Goal: Information Seeking & Learning: Learn about a topic

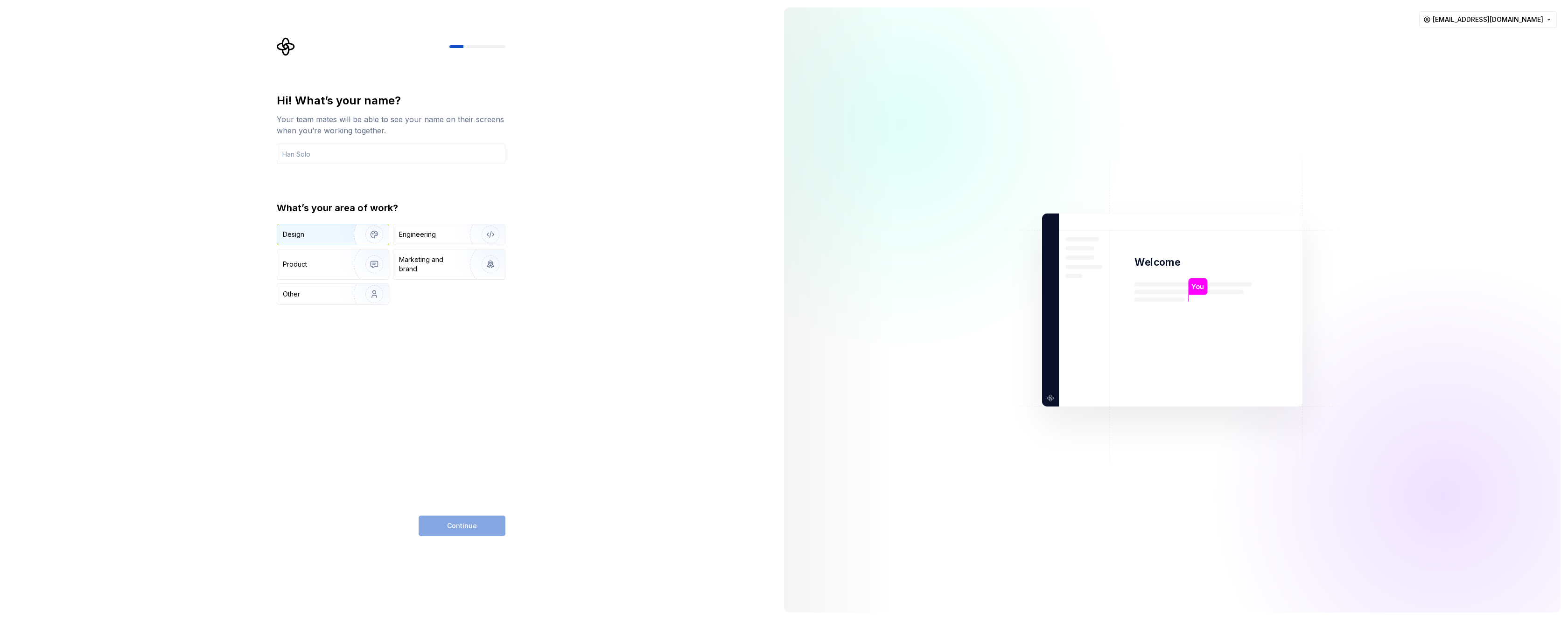
click at [376, 235] on img "button" at bounding box center [368, 235] width 59 height 63
click at [341, 155] on input "text" at bounding box center [391, 154] width 229 height 21
click at [489, 235] on img "button" at bounding box center [484, 235] width 59 height 63
click at [368, 235] on img "button" at bounding box center [368, 235] width 59 height 63
click at [372, 270] on img "button" at bounding box center [368, 264] width 59 height 63
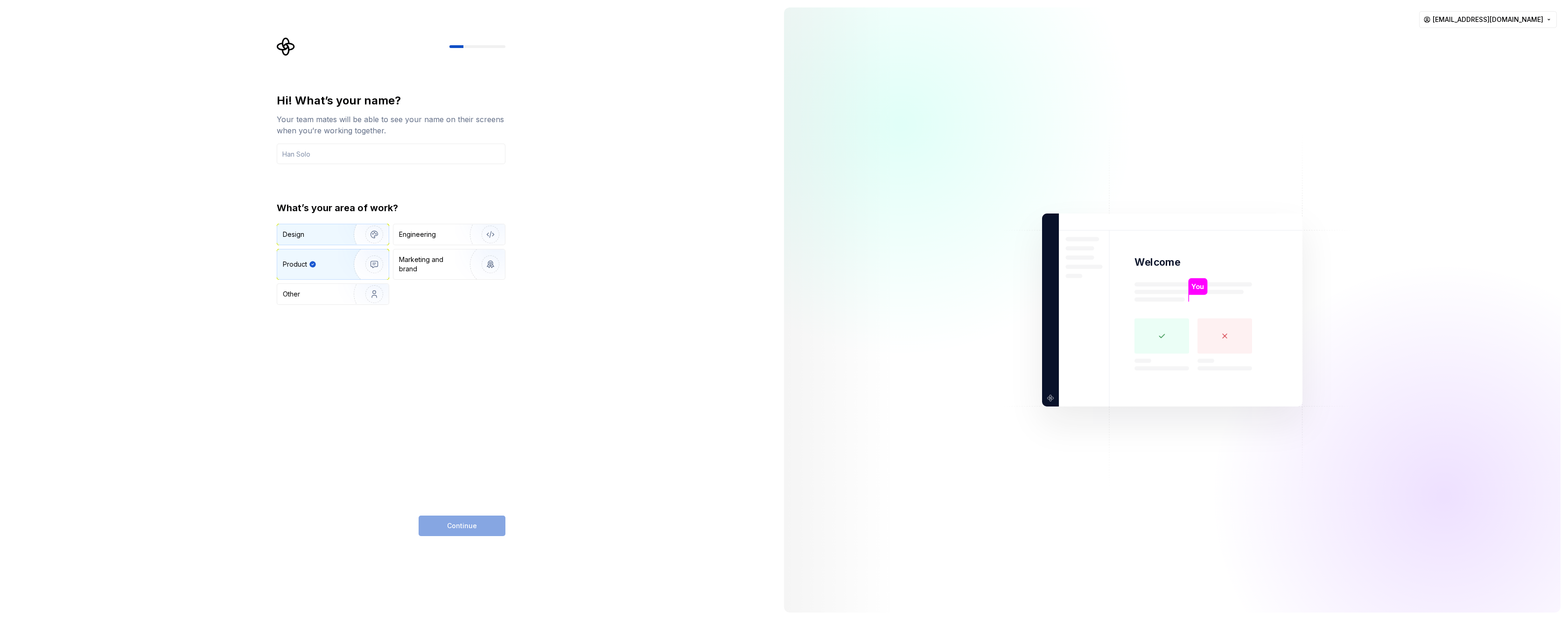
click at [377, 238] on img "button" at bounding box center [368, 235] width 59 height 63
click at [363, 304] on button "Other" at bounding box center [333, 294] width 113 height 21
click at [374, 233] on img "button" at bounding box center [368, 235] width 59 height 63
click at [581, 444] on div "Hi! What’s your name? Your team mates will be able to see your name on their sc…" at bounding box center [388, 310] width 776 height 620
click at [428, 157] on input "text" at bounding box center [391, 154] width 229 height 21
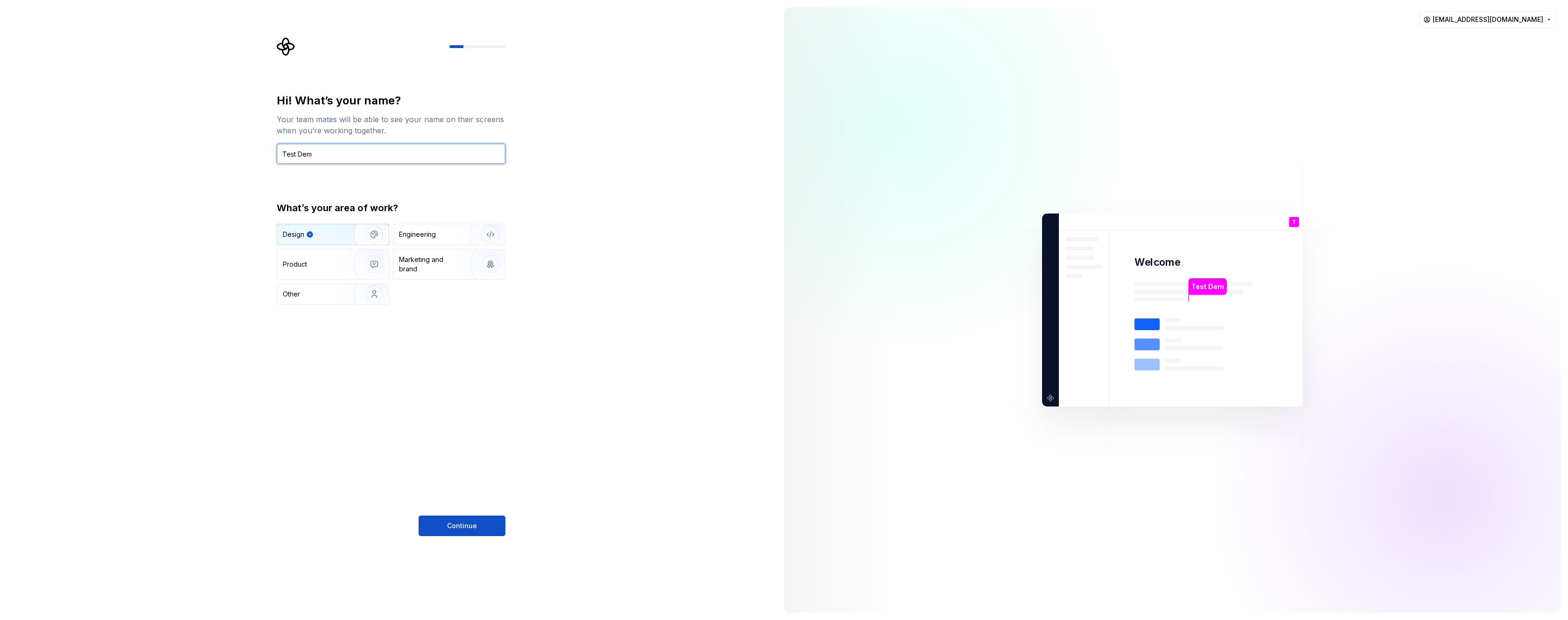
type input "Test Demo"
drag, startPoint x: 339, startPoint y: 156, endPoint x: 211, endPoint y: 148, distance: 128.2
click at [216, 148] on div "Hi! What’s your name? Your team mates will be able to see your name on their sc…" at bounding box center [388, 310] width 776 height 620
type input "Blanche F"
type input "Blanche Faur"
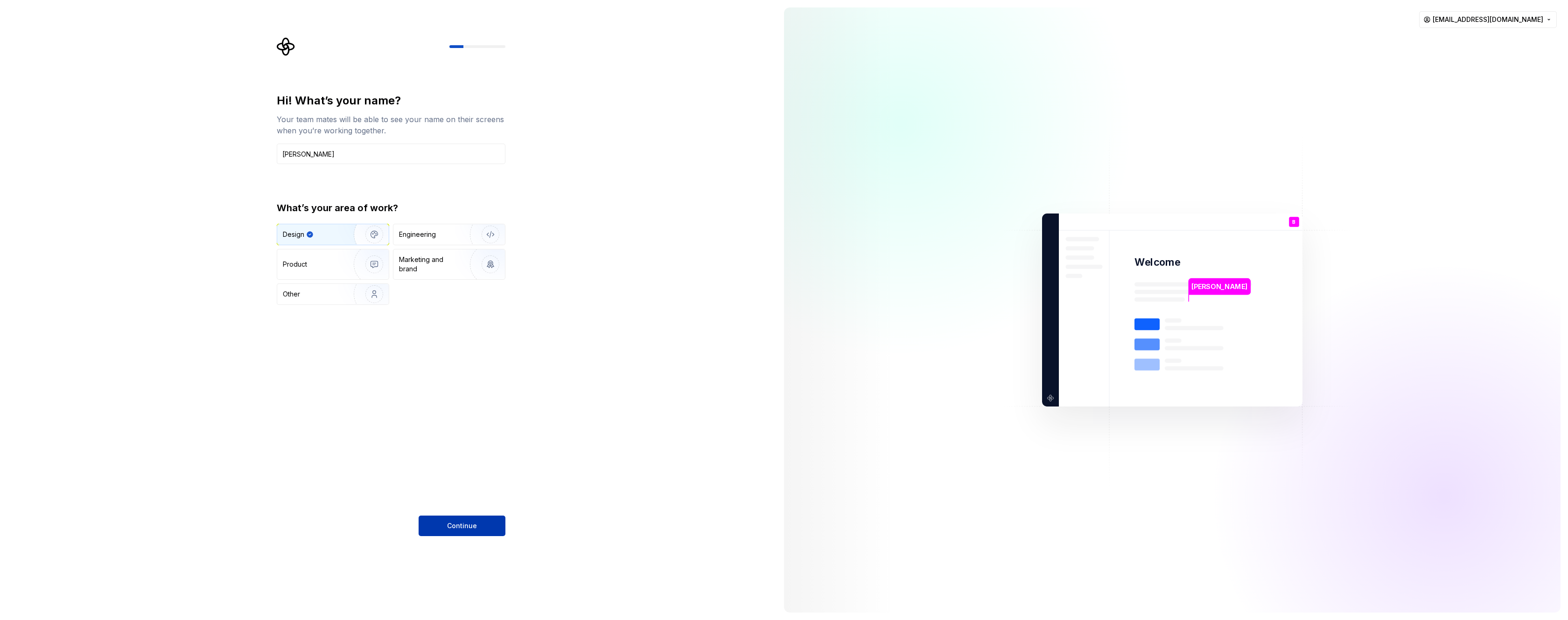
click at [463, 525] on span "Continue" at bounding box center [461, 526] width 30 height 10
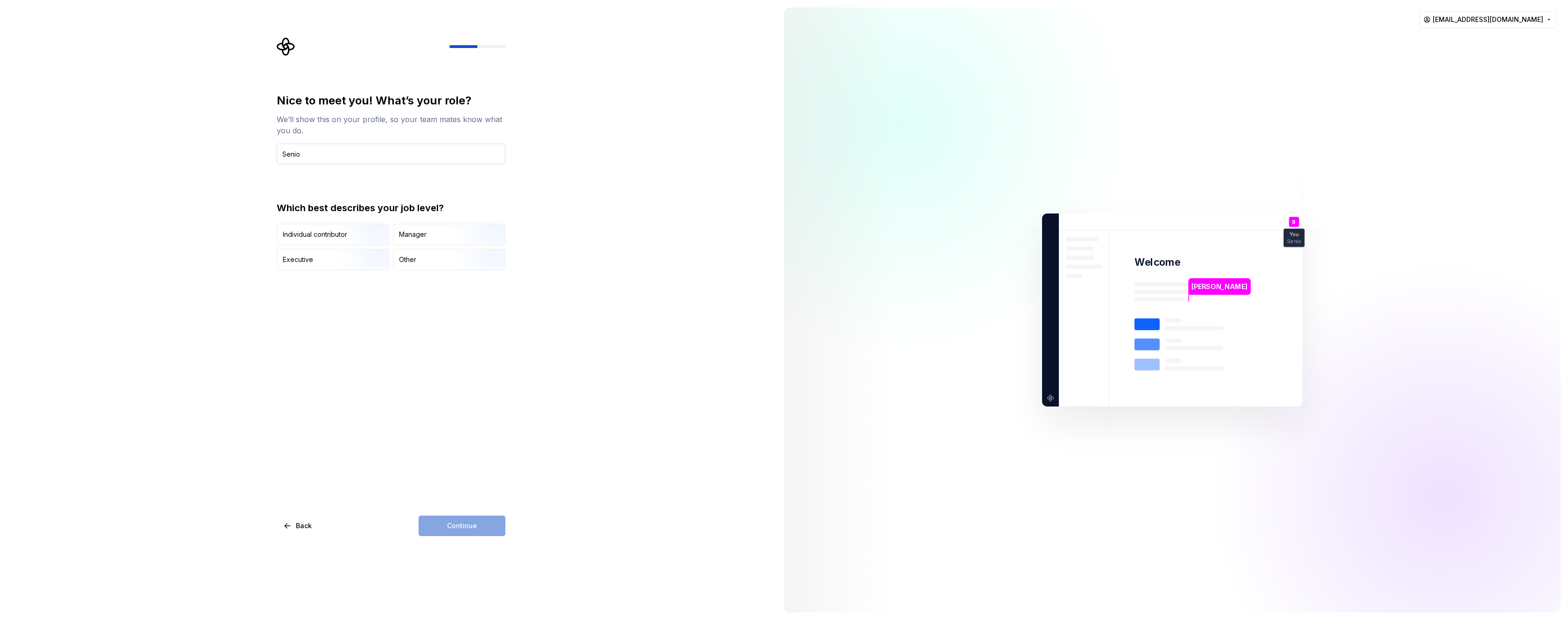
type input "Senior UX Designer"
click at [425, 238] on div "Manager" at bounding box center [413, 235] width 28 height 10
click at [430, 269] on div "Other" at bounding box center [448, 260] width 111 height 21
click at [356, 260] on img "button" at bounding box center [366, 271] width 59 height 63
click at [425, 240] on div "Manager" at bounding box center [448, 235] width 111 height 21
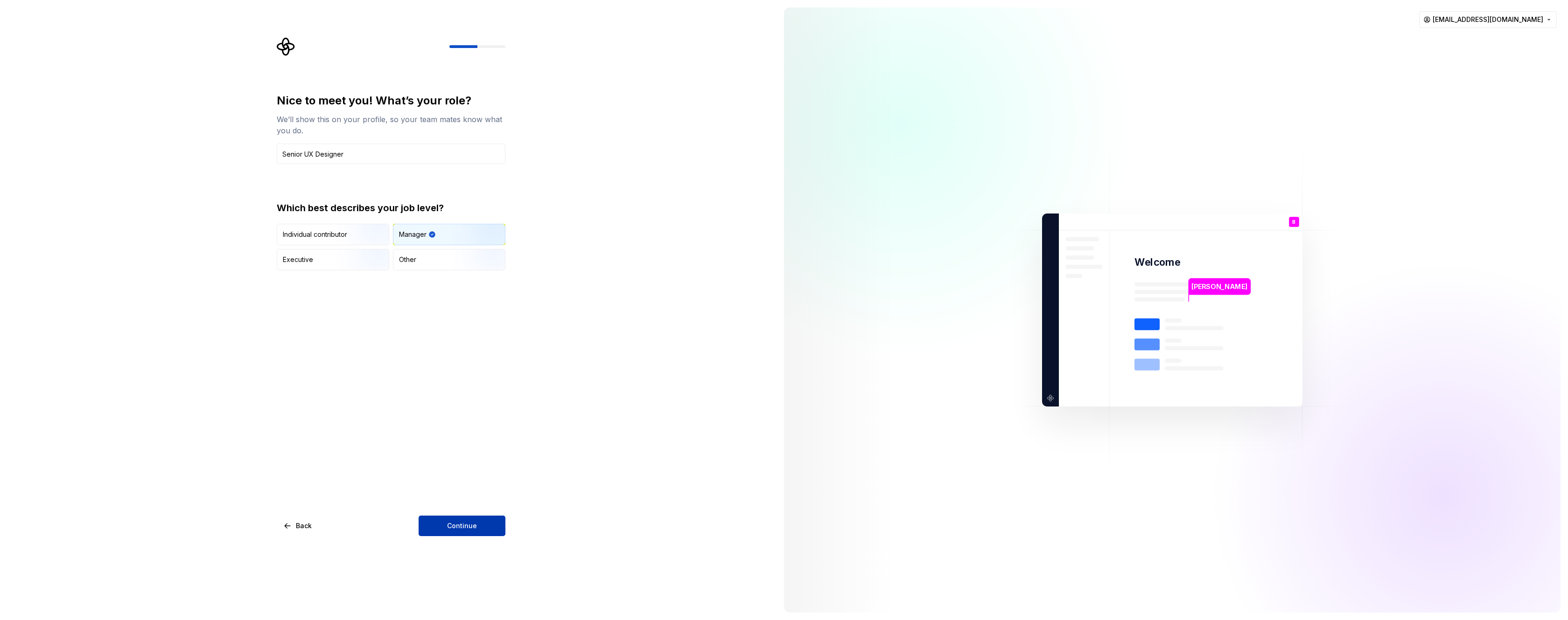
click at [457, 532] on button "Continue" at bounding box center [462, 526] width 87 height 21
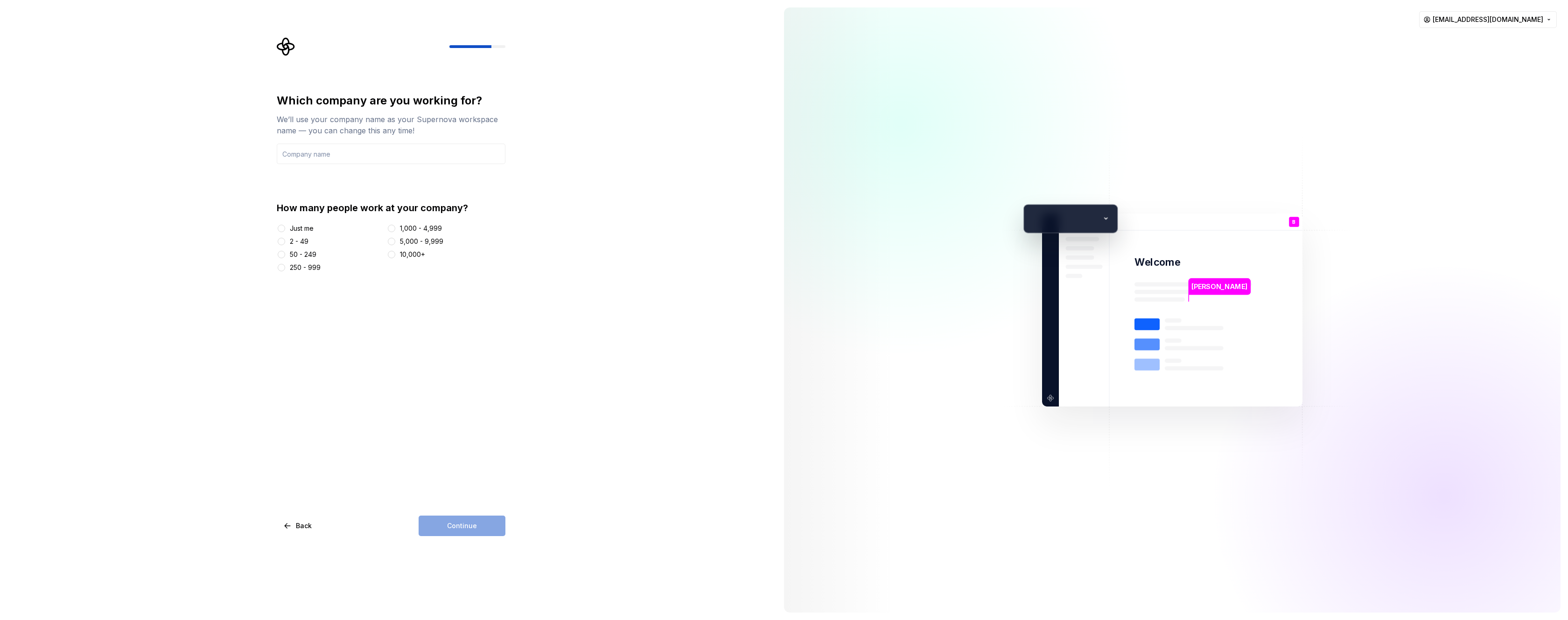
click at [389, 258] on div at bounding box center [392, 255] width 10 height 10
click at [393, 255] on button "10,000+" at bounding box center [391, 254] width 8 height 8
click at [327, 155] on input "text" at bounding box center [391, 154] width 229 height 21
type input "AT&T"
click at [450, 525] on span "Continue" at bounding box center [461, 526] width 30 height 10
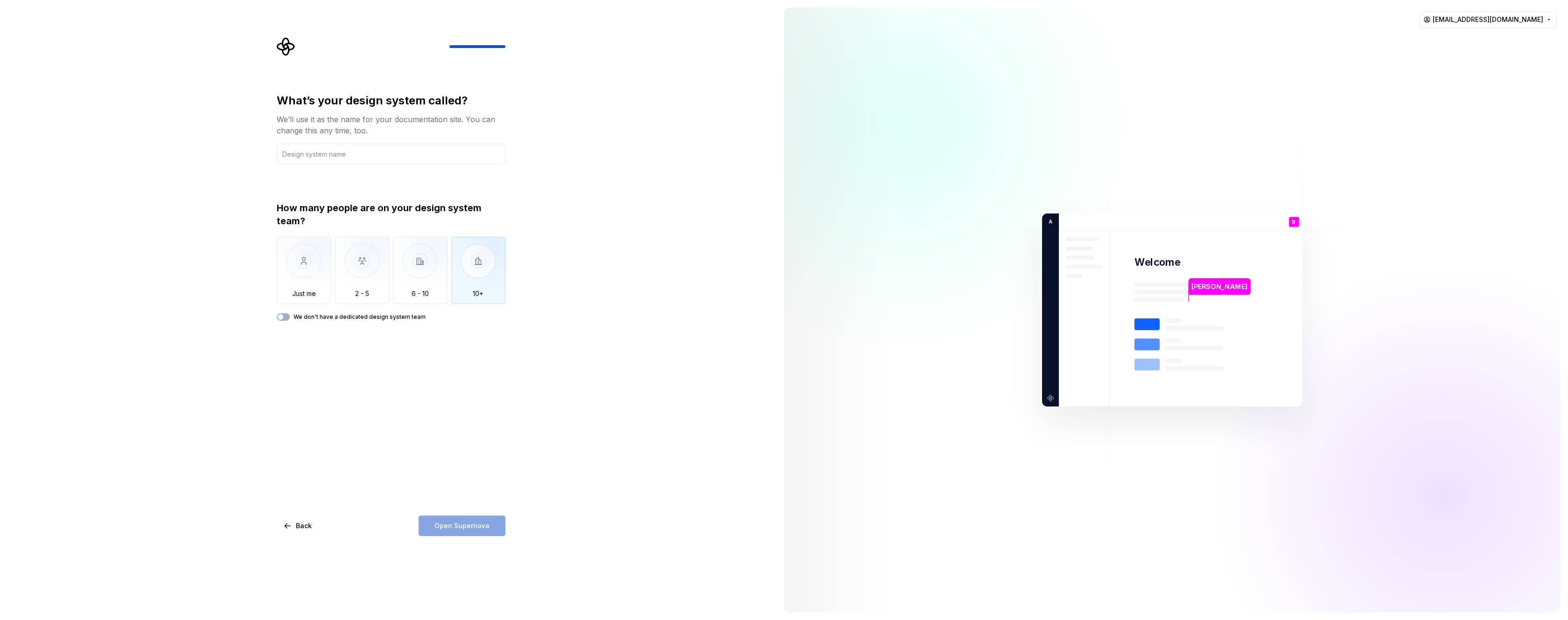
click at [466, 267] on img "button" at bounding box center [478, 268] width 55 height 63
click at [432, 260] on img "button" at bounding box center [420, 268] width 55 height 63
click at [474, 261] on img "button" at bounding box center [478, 268] width 55 height 63
click at [389, 157] on input "text" at bounding box center [391, 154] width 229 height 21
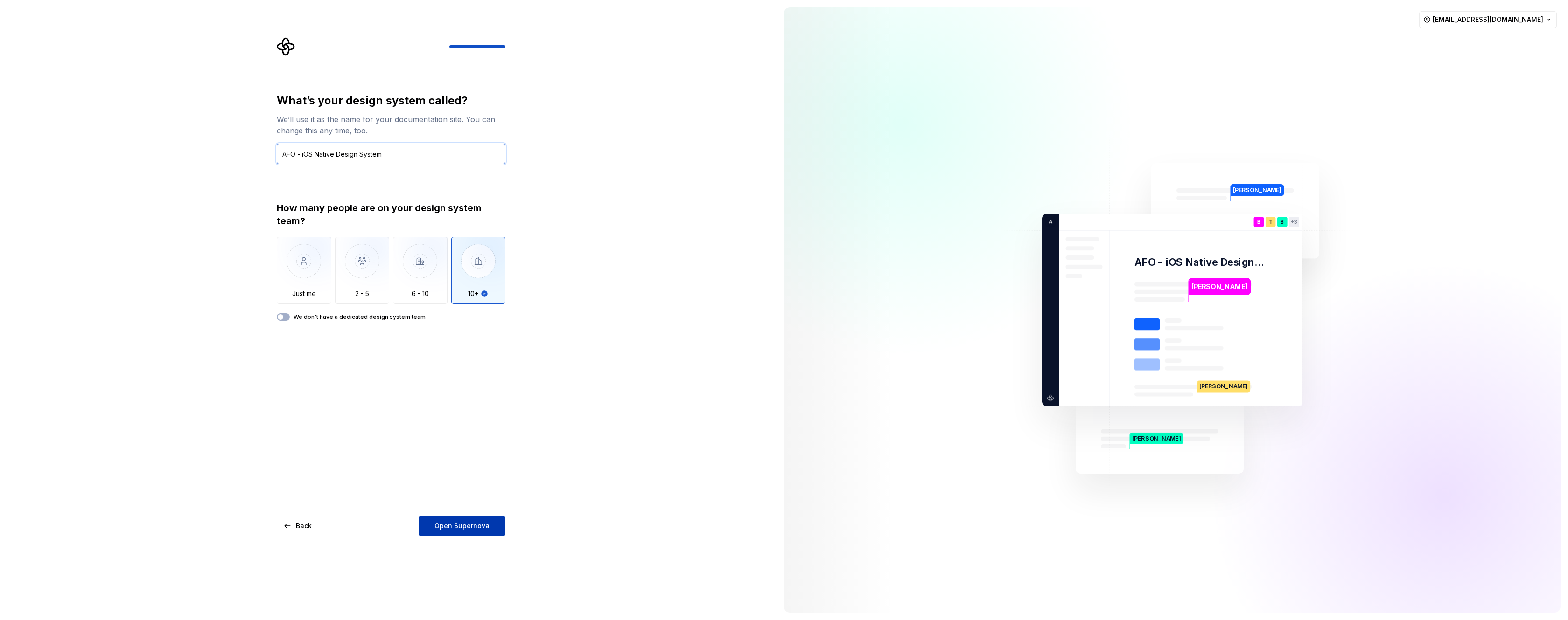
type input "AFO - iOS Native Design System"
click at [445, 527] on span "Open Supernova" at bounding box center [462, 526] width 55 height 10
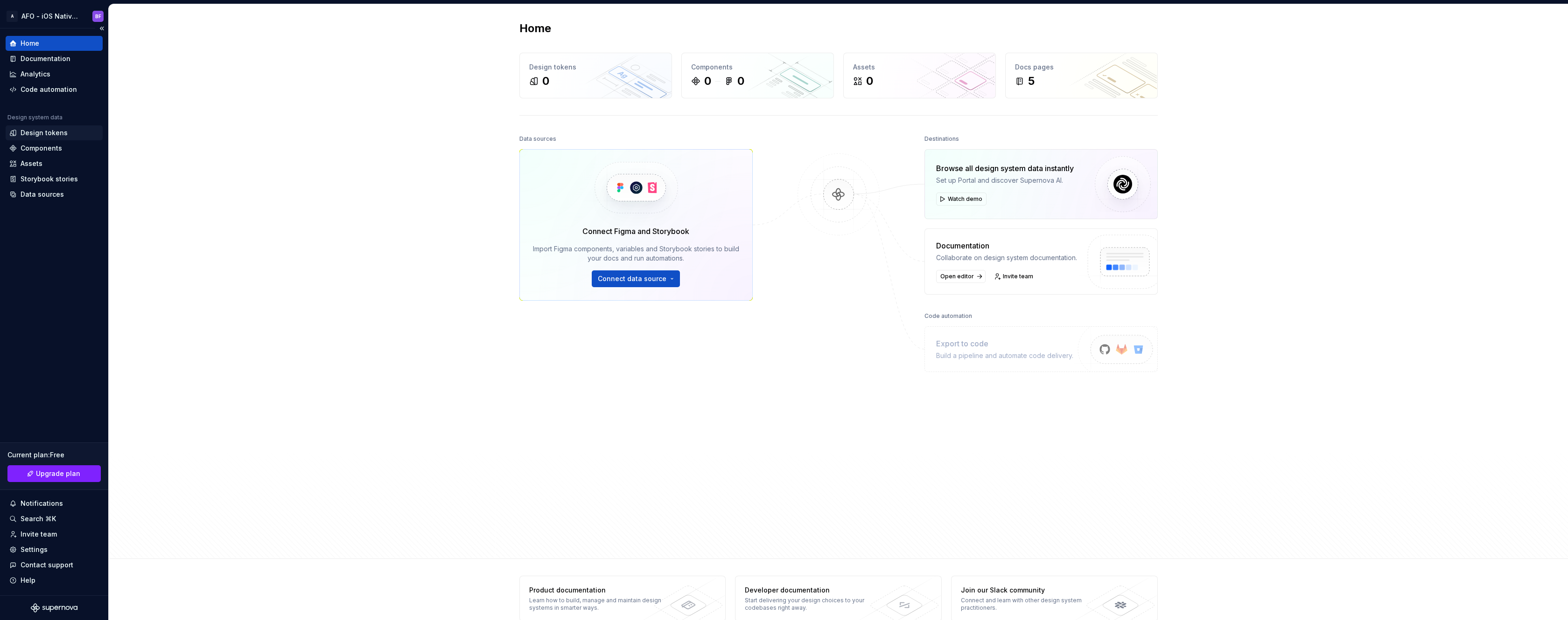
click at [59, 133] on div "Design tokens" at bounding box center [44, 133] width 47 height 10
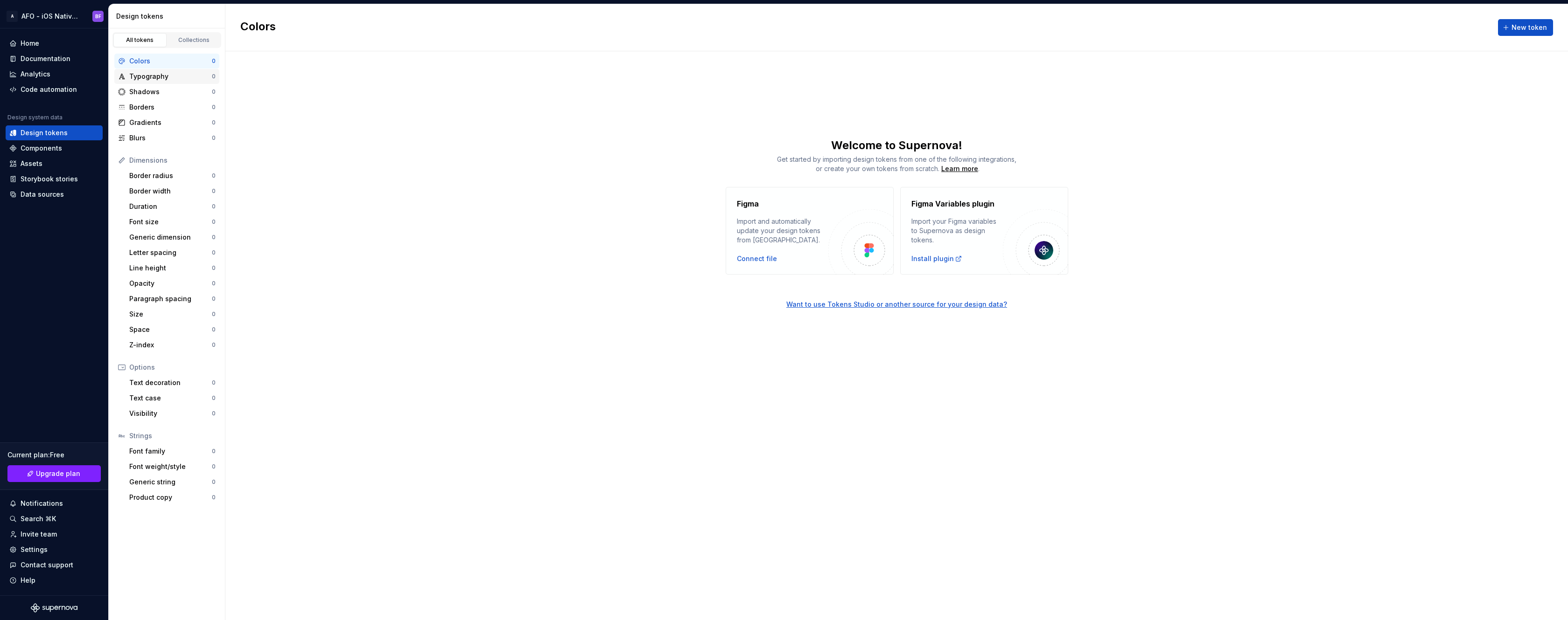
click at [169, 74] on div "Typography" at bounding box center [171, 77] width 83 height 10
click at [194, 43] on div "Collections" at bounding box center [194, 40] width 47 height 8
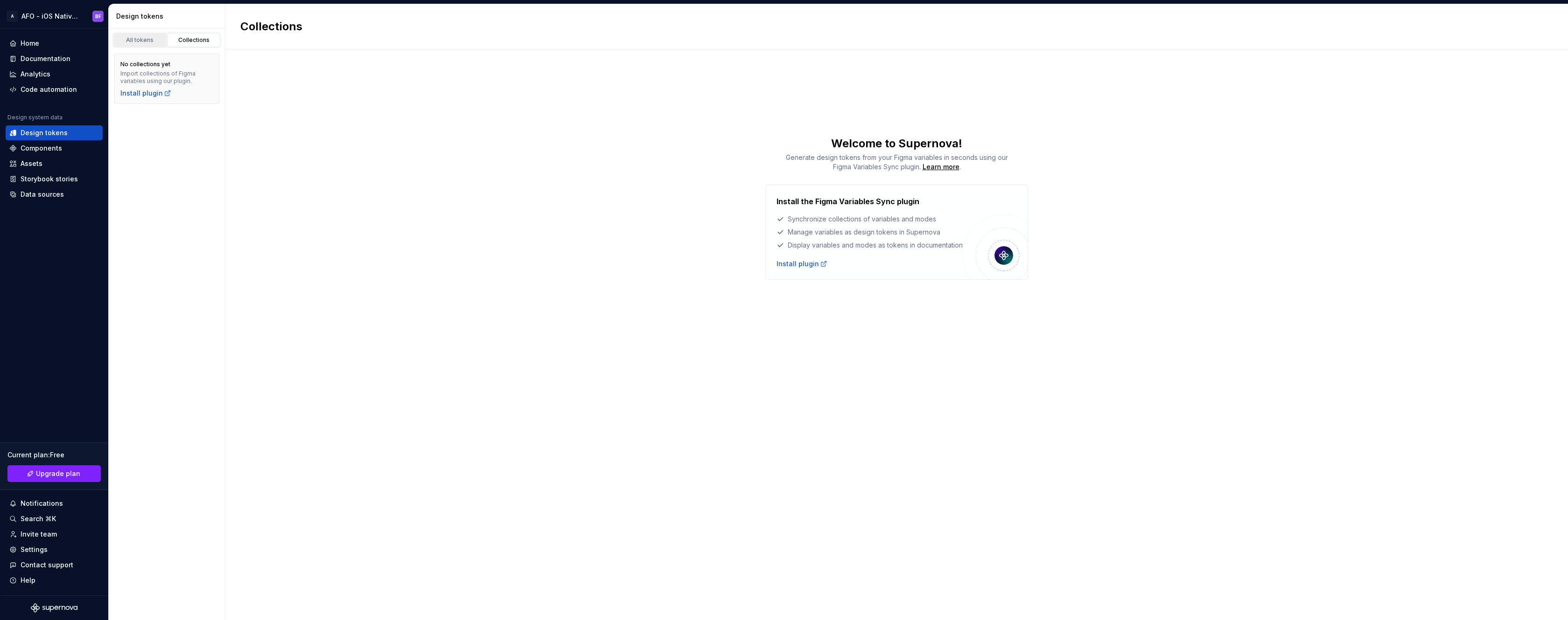
click at [147, 37] on div "All tokens" at bounding box center [140, 40] width 47 height 8
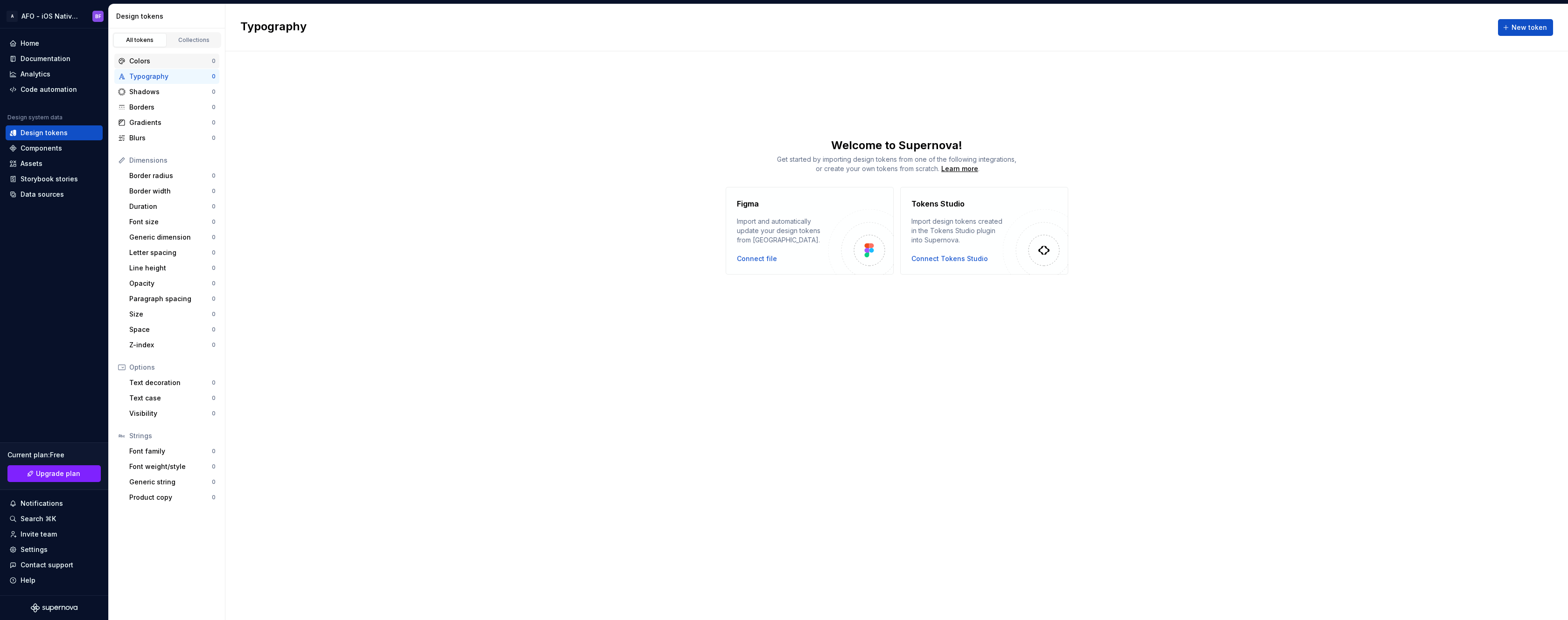
click at [172, 63] on div "Colors" at bounding box center [171, 61] width 83 height 10
click at [166, 76] on div "Typography" at bounding box center [171, 77] width 83 height 10
click at [167, 94] on div "Shadows" at bounding box center [171, 92] width 83 height 10
click at [168, 60] on div "Colors" at bounding box center [171, 61] width 83 height 10
click at [58, 148] on div "Components" at bounding box center [41, 148] width 41 height 10
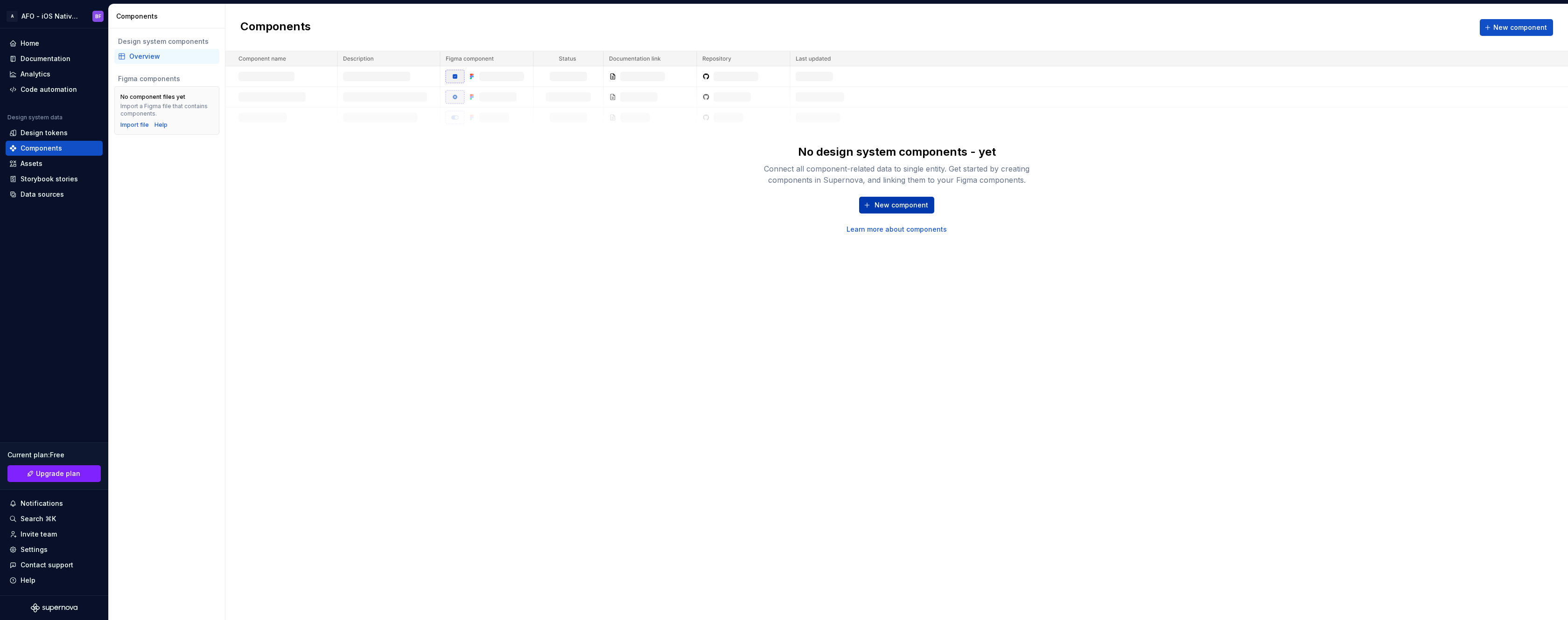
click at [901, 204] on span "New component" at bounding box center [901, 205] width 54 height 10
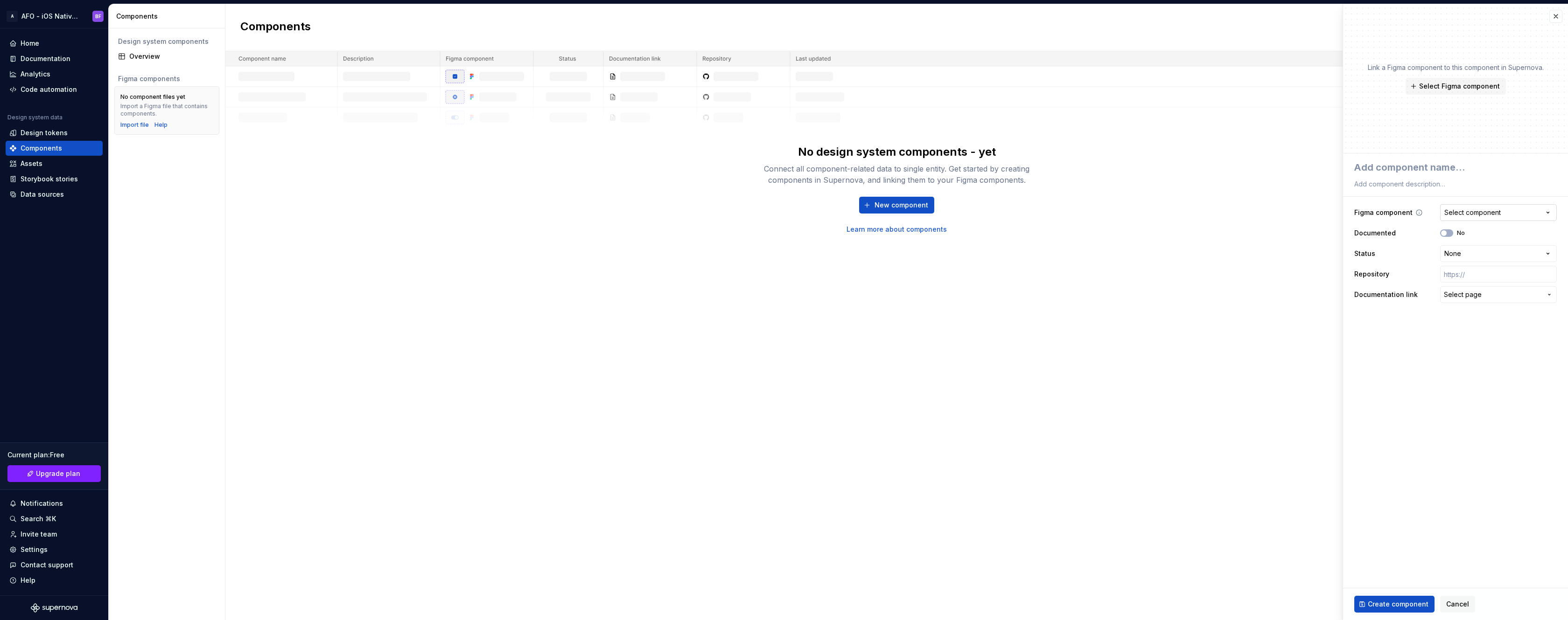
click at [1485, 212] on div "Select component" at bounding box center [1473, 213] width 57 height 10
click at [1485, 212] on html "**********" at bounding box center [784, 310] width 1568 height 620
click at [1462, 254] on html "**********" at bounding box center [784, 310] width 1568 height 620
click at [1364, 366] on html "**********" at bounding box center [784, 310] width 1568 height 620
click at [1452, 301] on button "Select page" at bounding box center [1498, 295] width 117 height 17
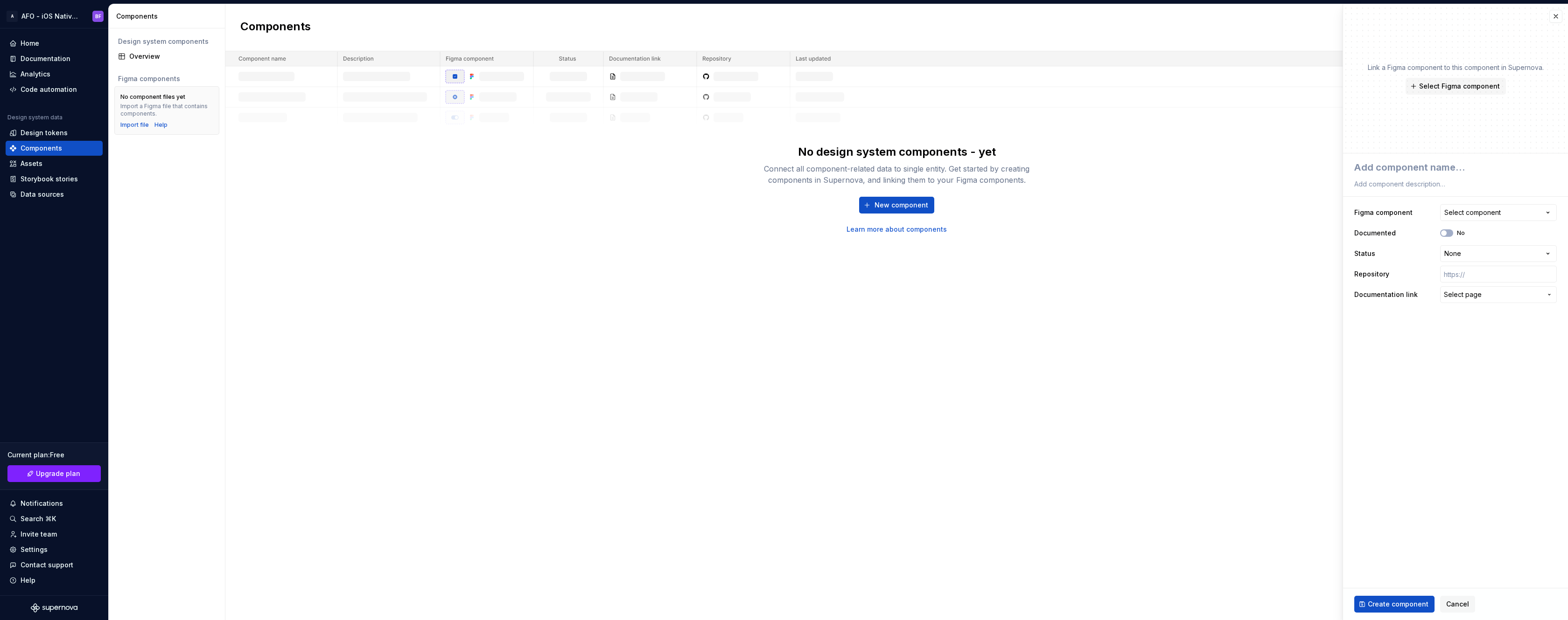
click at [1109, 394] on html "**********" at bounding box center [784, 310] width 1568 height 620
click at [1052, 370] on div "Components New component No design system components - yet Connect all componen…" at bounding box center [896, 312] width 1342 height 616
click at [1440, 606] on button "Cancel" at bounding box center [1457, 604] width 35 height 17
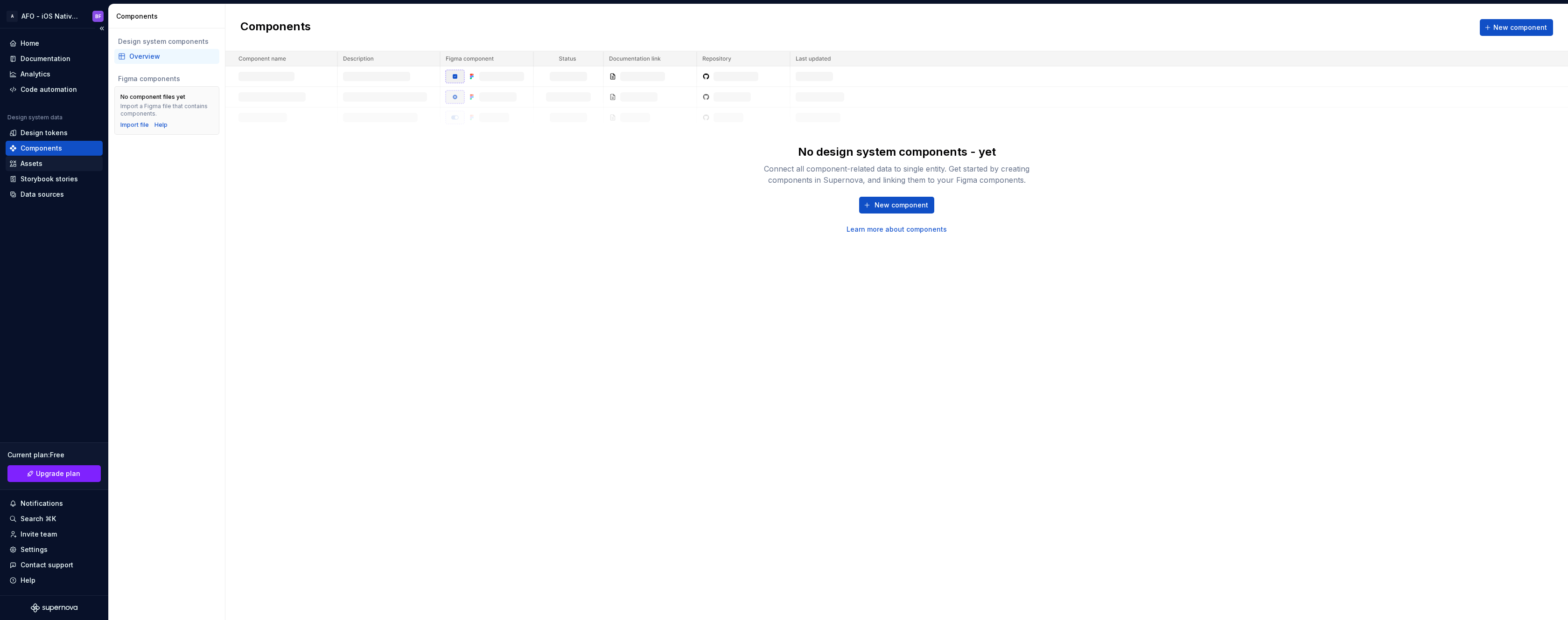
click at [48, 162] on div "Assets" at bounding box center [55, 164] width 90 height 10
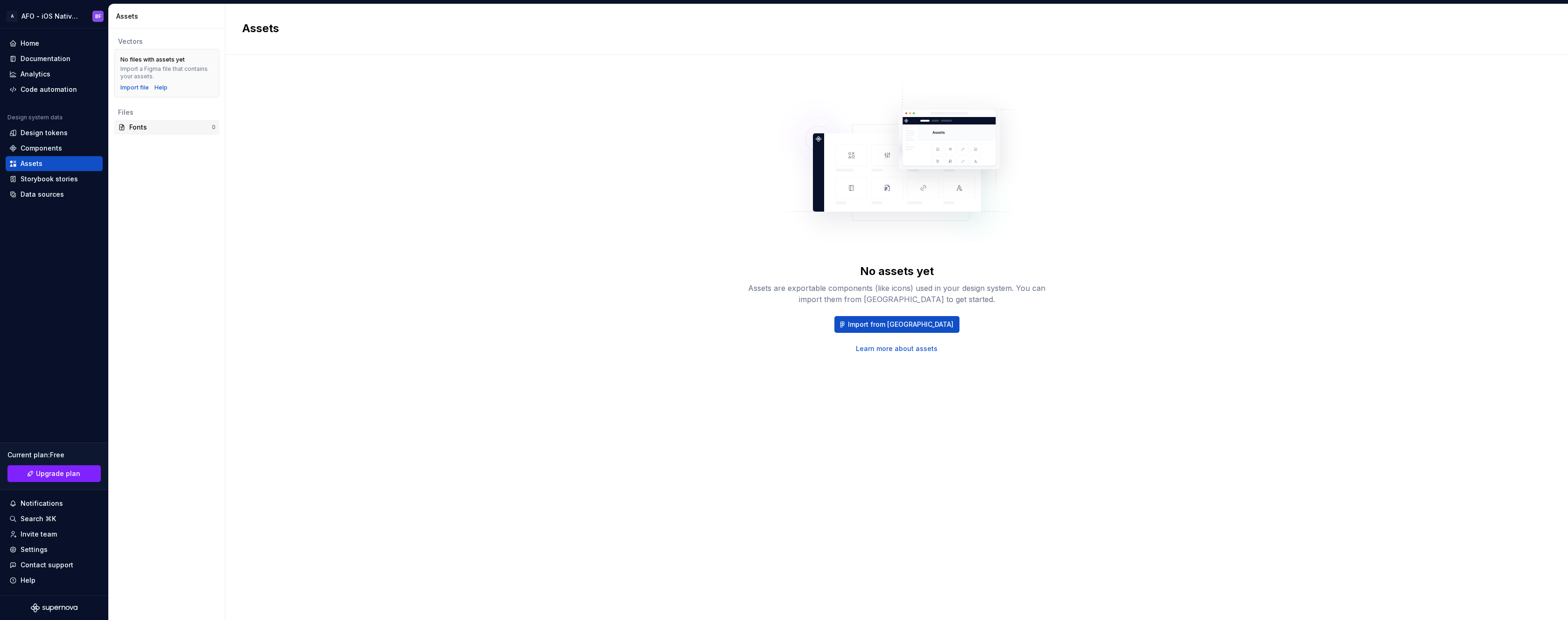
click at [174, 127] on div "Fonts" at bounding box center [171, 128] width 83 height 10
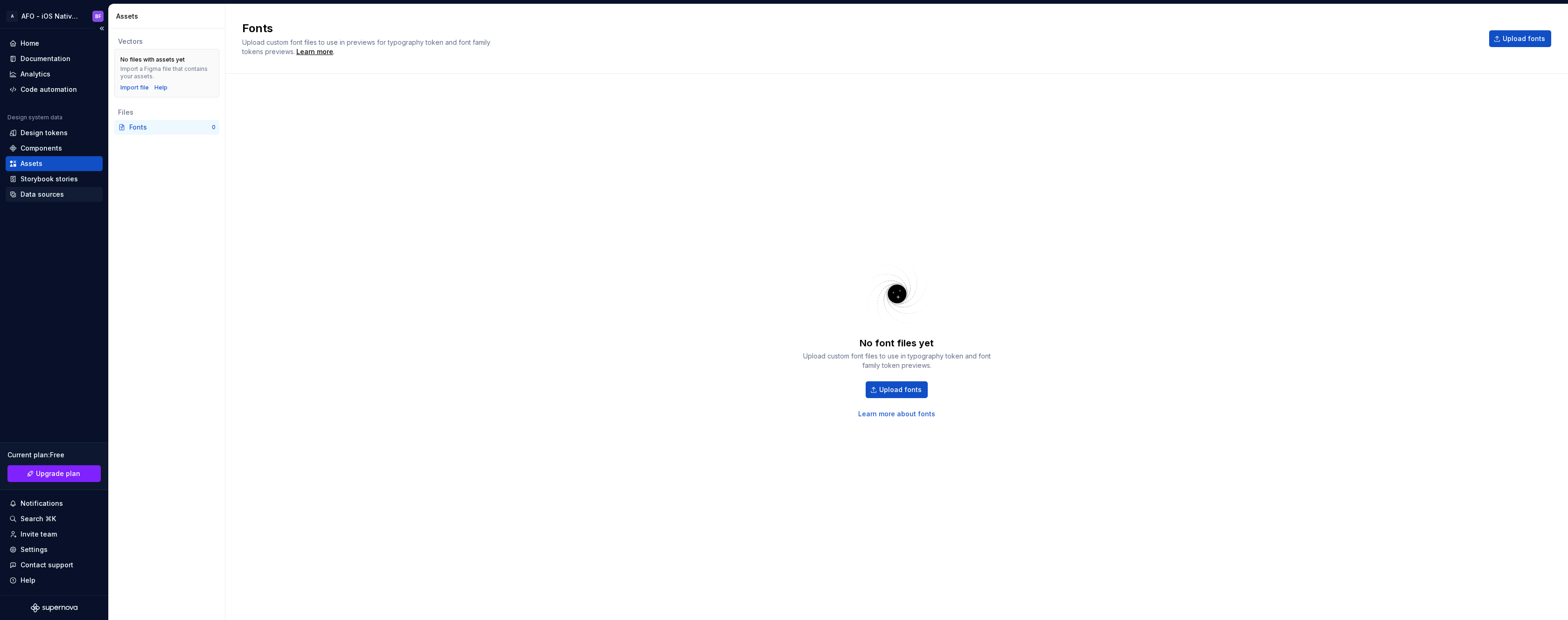
click at [41, 195] on div "Data sources" at bounding box center [42, 195] width 44 height 10
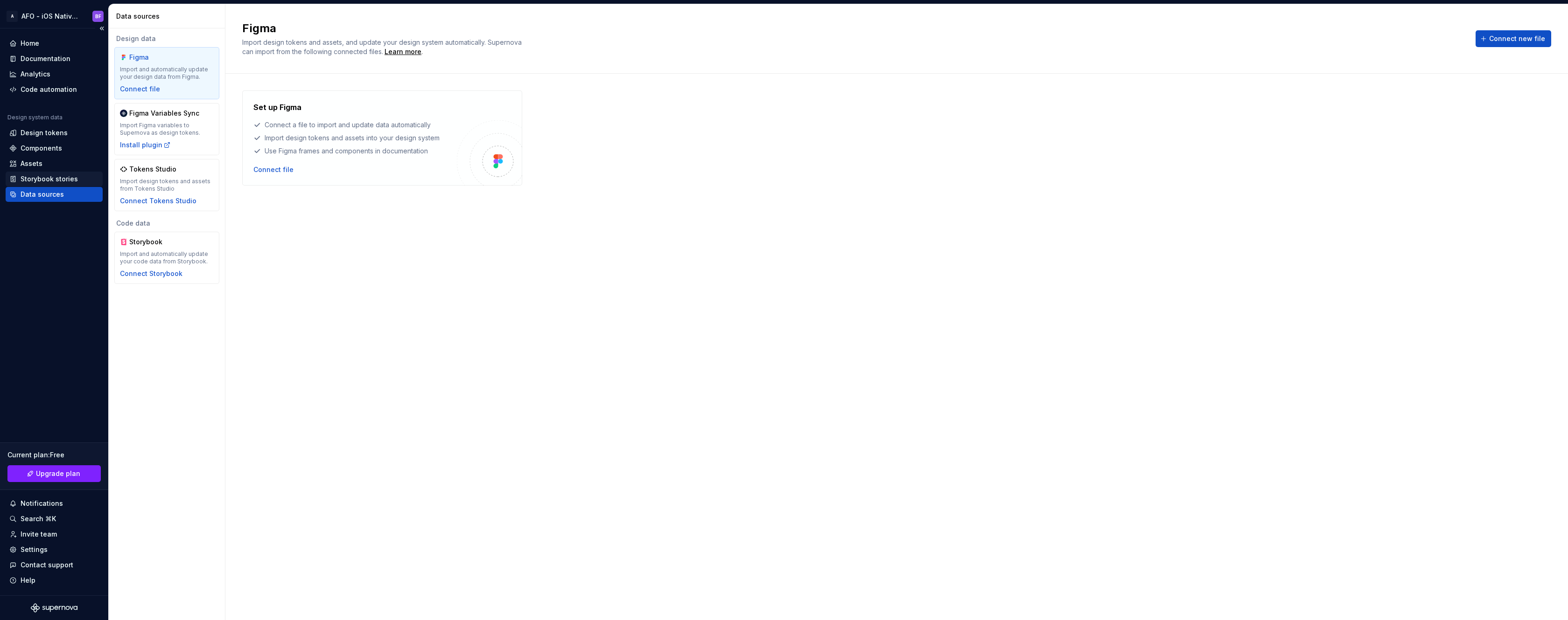
click at [69, 175] on div "Storybook stories" at bounding box center [49, 180] width 57 height 10
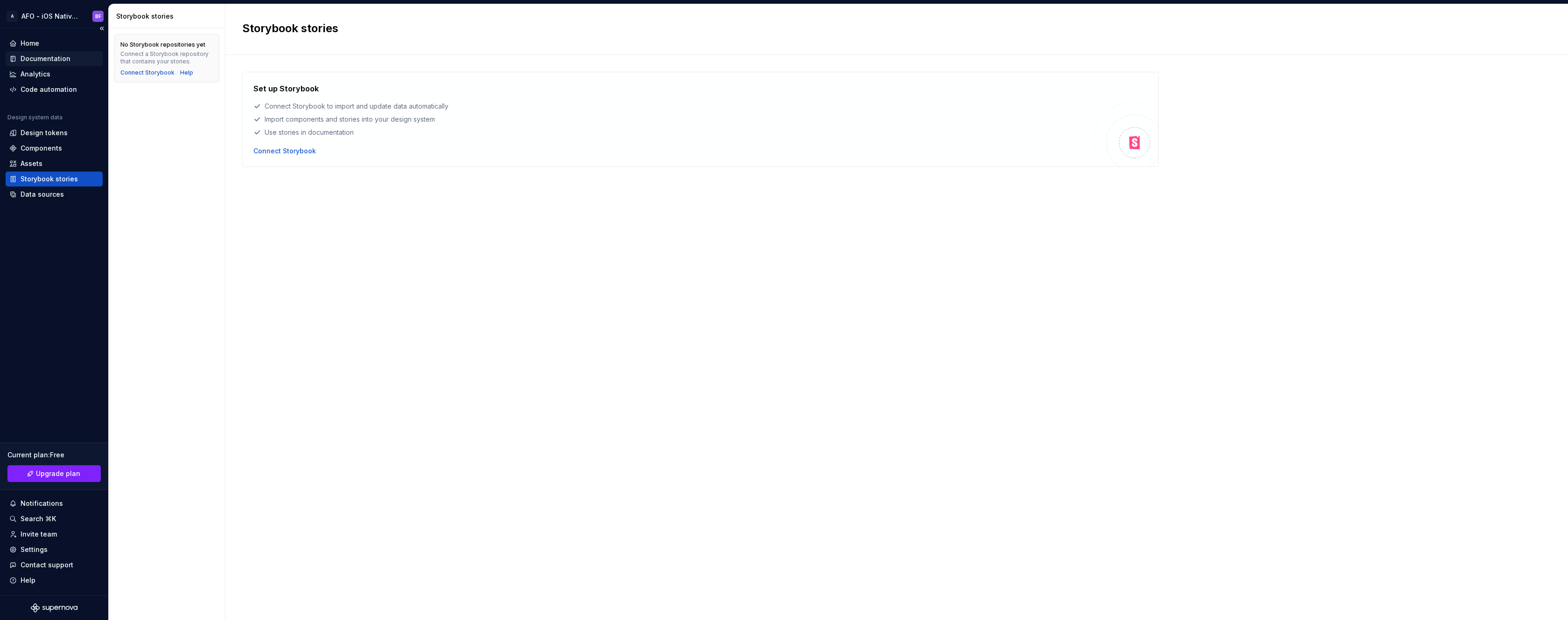
click at [55, 58] on div "Documentation" at bounding box center [46, 59] width 50 height 10
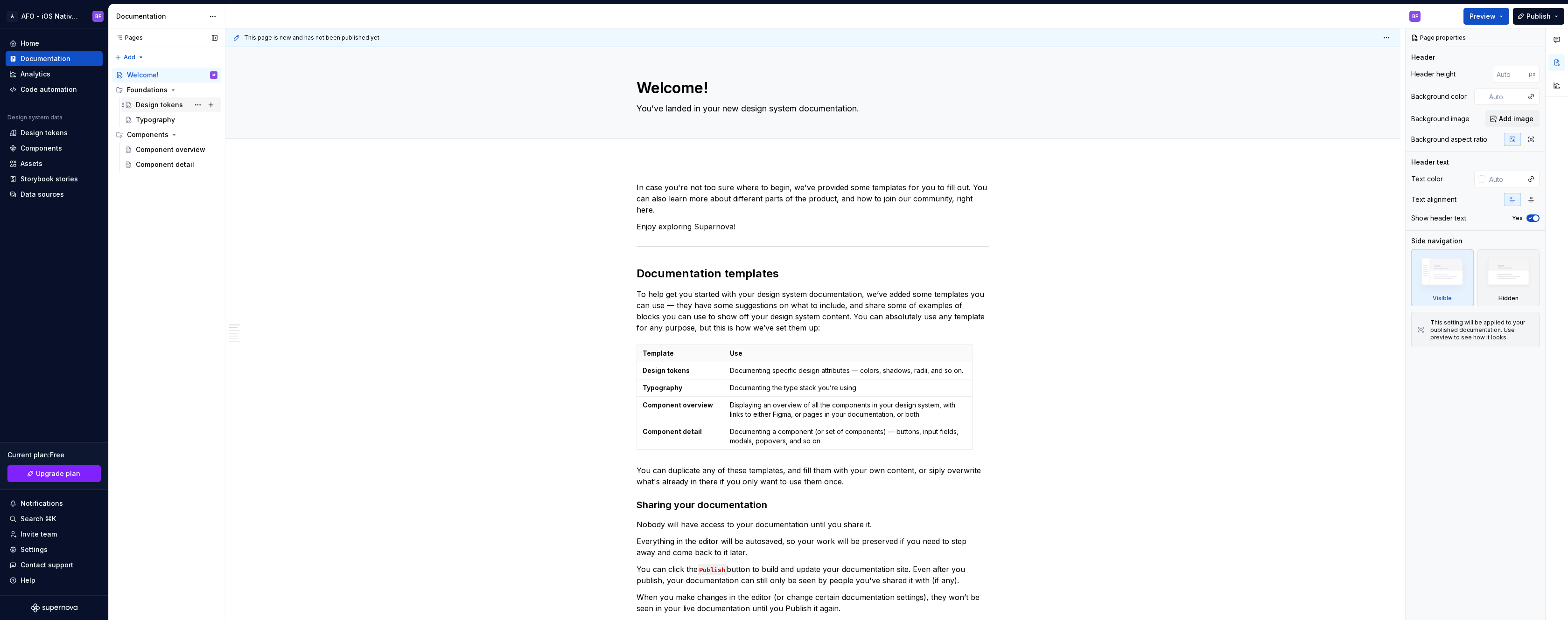
click at [160, 104] on div "Design tokens" at bounding box center [160, 105] width 47 height 10
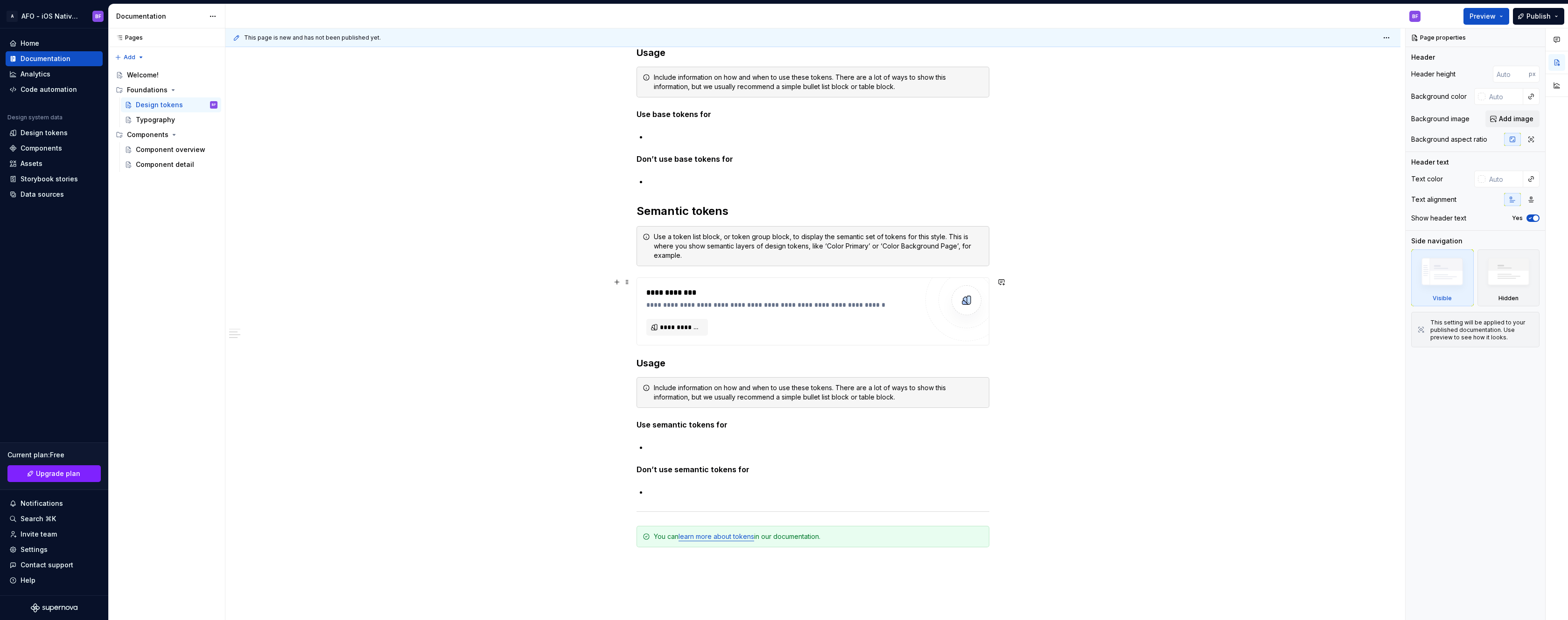
scroll to position [607, 0]
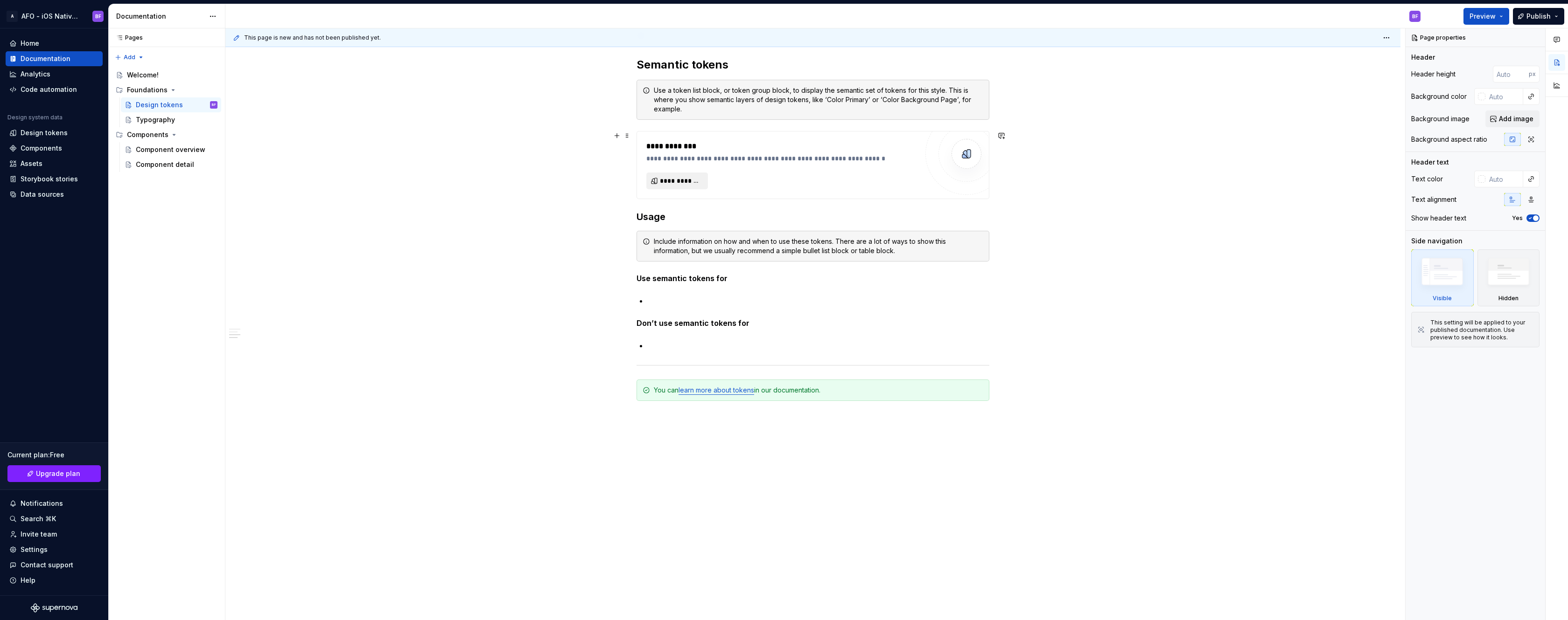
click at [690, 180] on span "**********" at bounding box center [680, 181] width 42 height 10
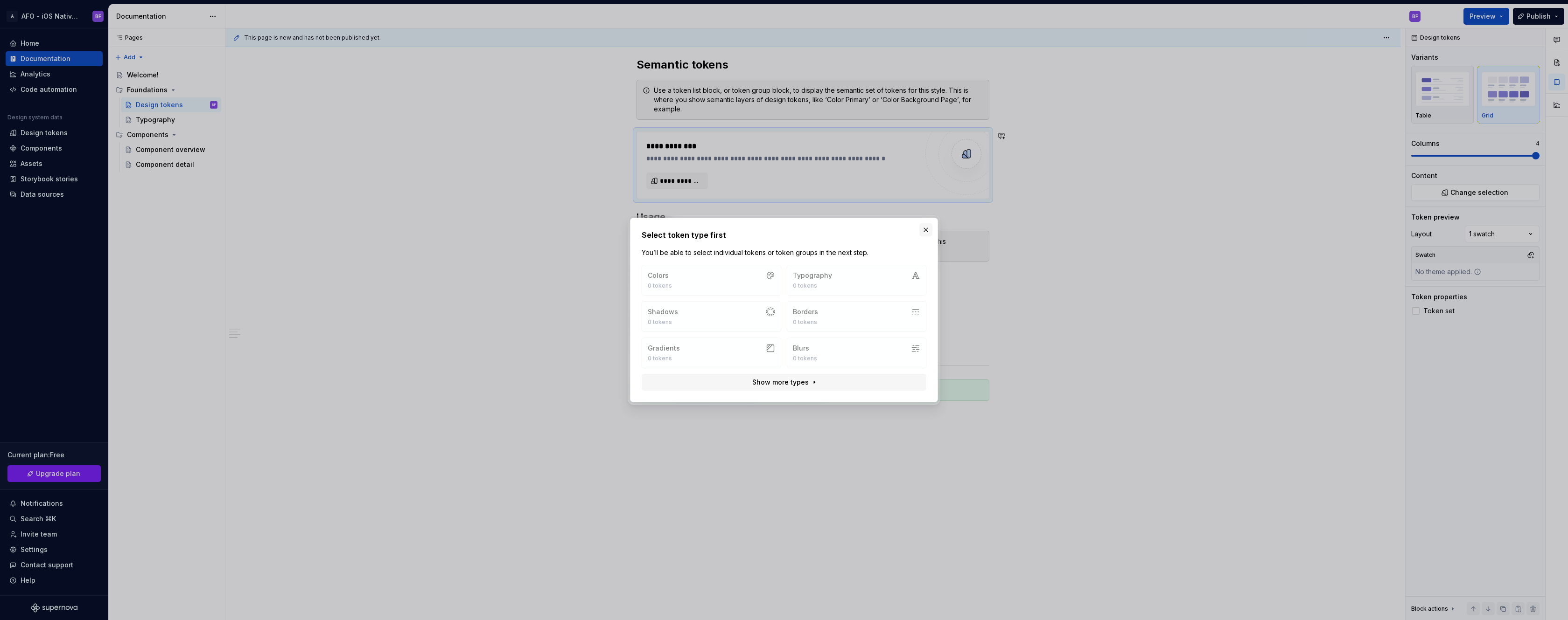
click at [928, 227] on button "button" at bounding box center [926, 230] width 13 height 13
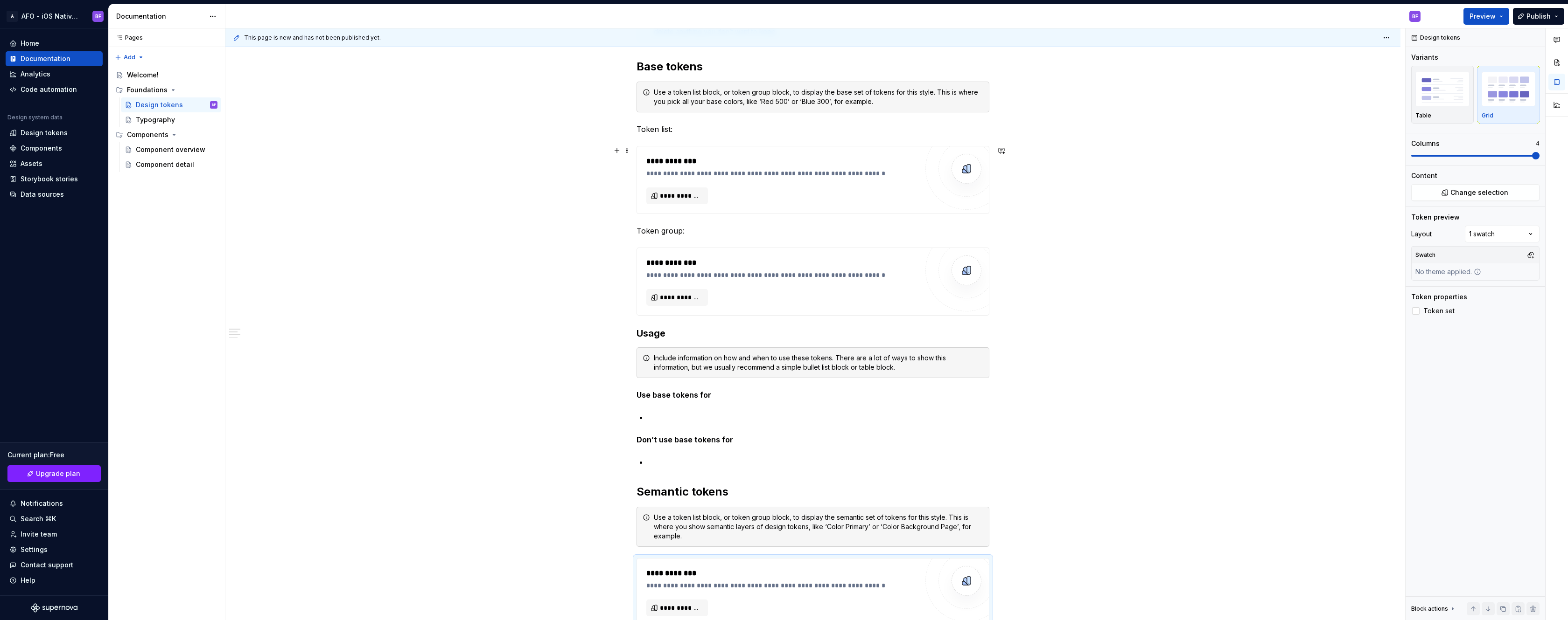
scroll to position [135, 0]
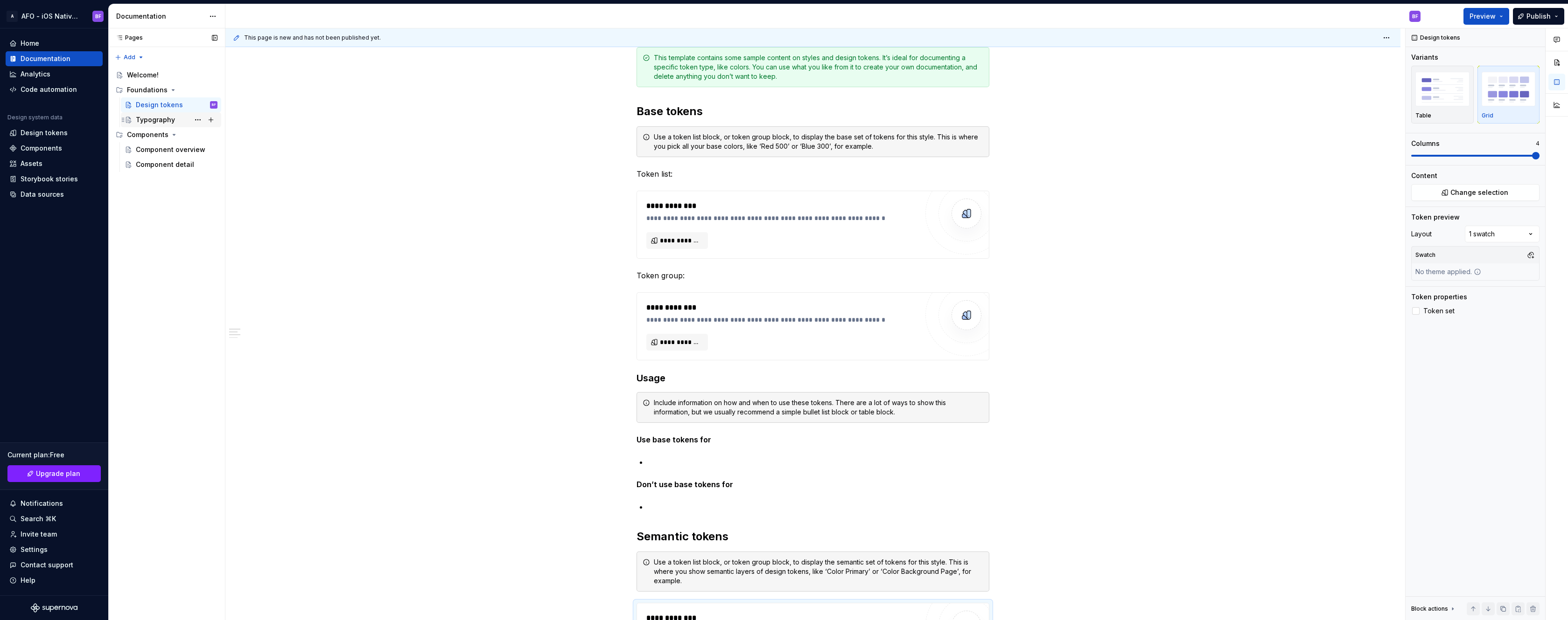
click at [184, 124] on div "Typography" at bounding box center [177, 119] width 82 height 13
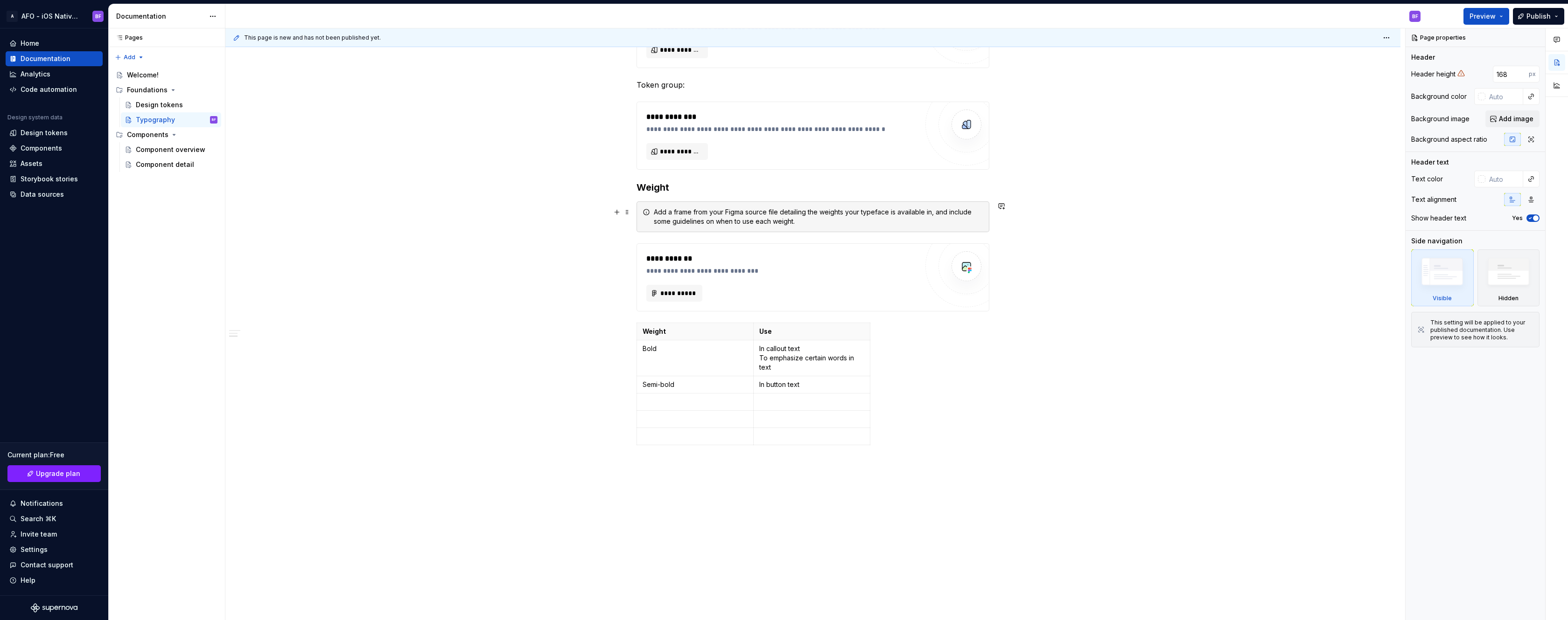
scroll to position [498, 0]
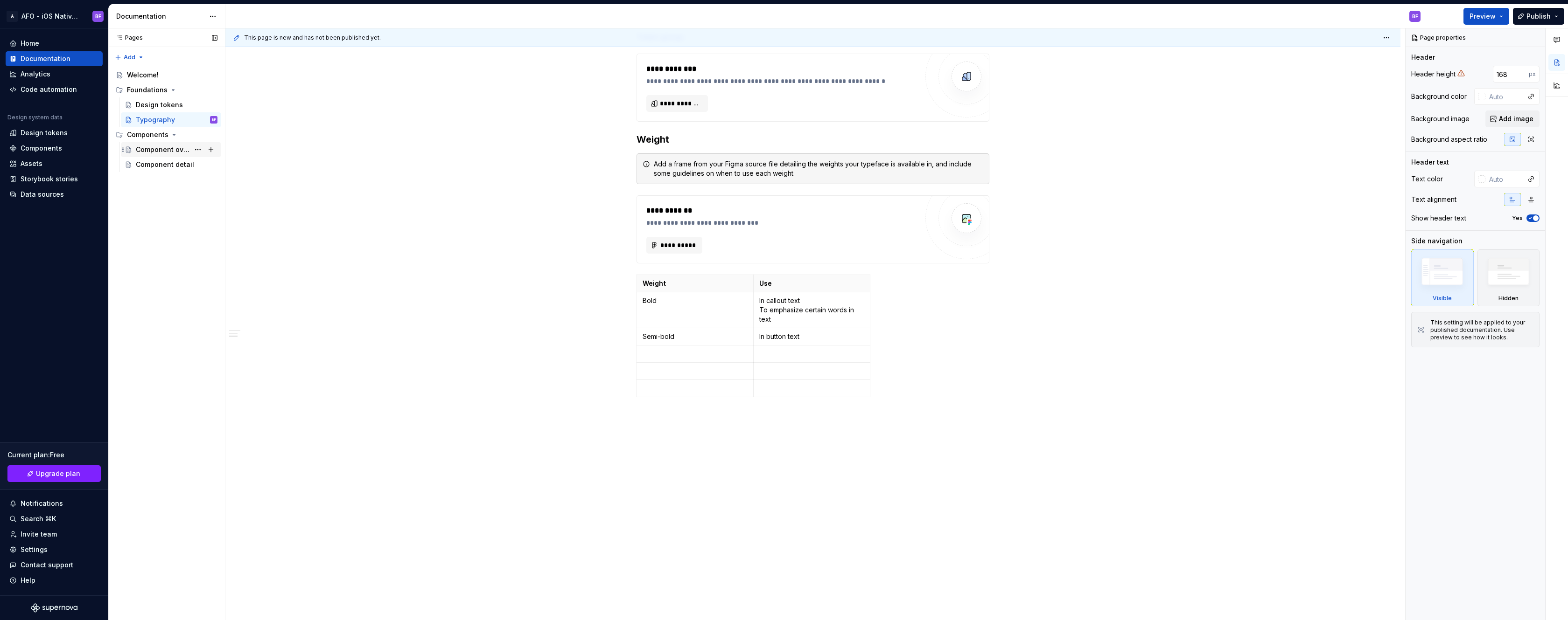
click at [145, 149] on div "Component overview" at bounding box center [163, 150] width 54 height 10
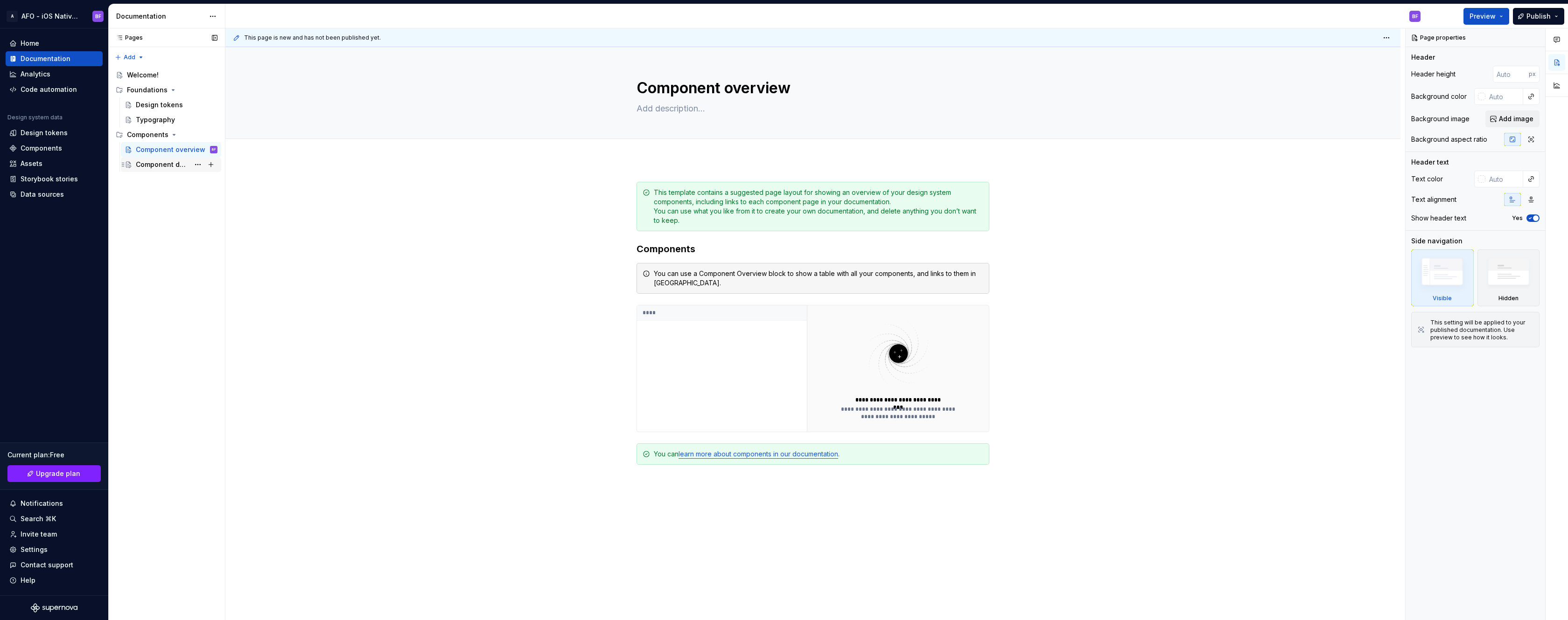
click at [176, 169] on div "Component detail" at bounding box center [177, 164] width 82 height 13
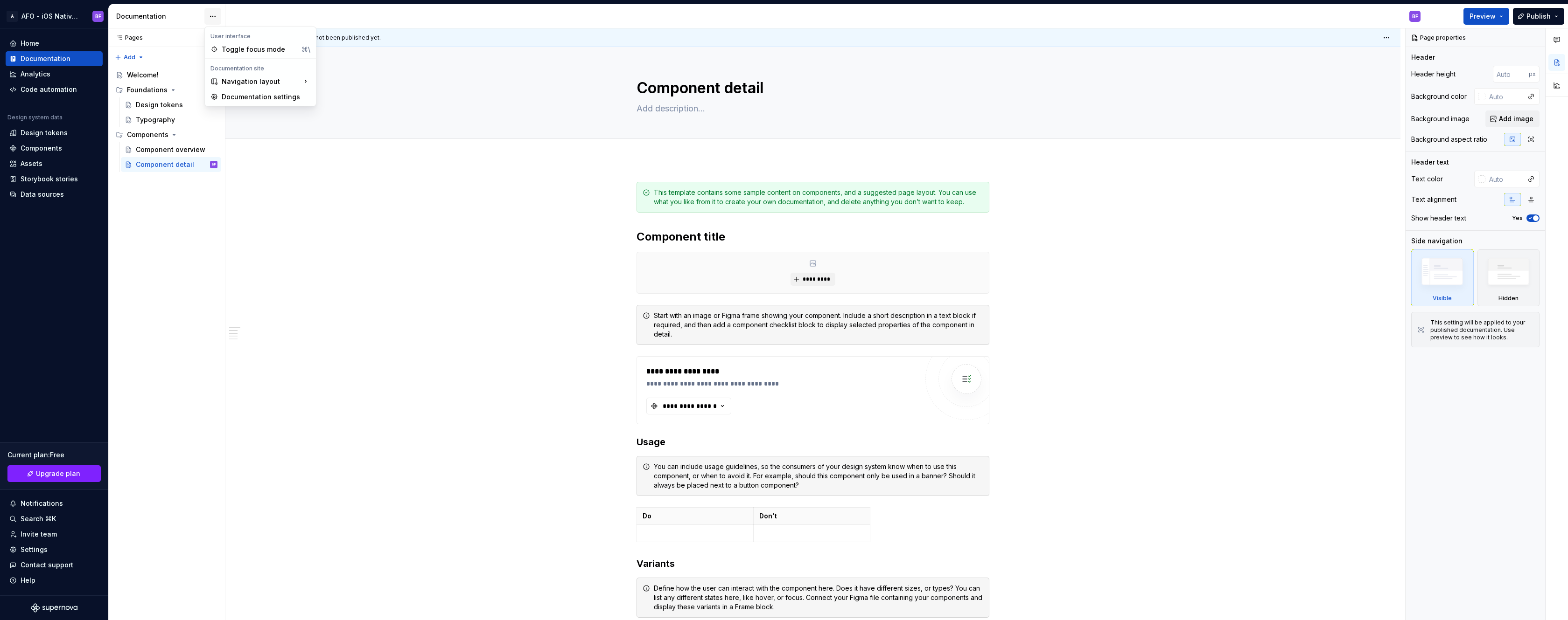
click at [211, 13] on html "A AFO - iOS Native Design System BF Home Documentation Analytics Code automatio…" at bounding box center [784, 310] width 1568 height 620
click at [312, 228] on html "A AFO - iOS Native Design System BF Home Documentation Analytics Code automatio…" at bounding box center [784, 310] width 1568 height 620
click at [41, 78] on div "Analytics" at bounding box center [35, 75] width 30 height 10
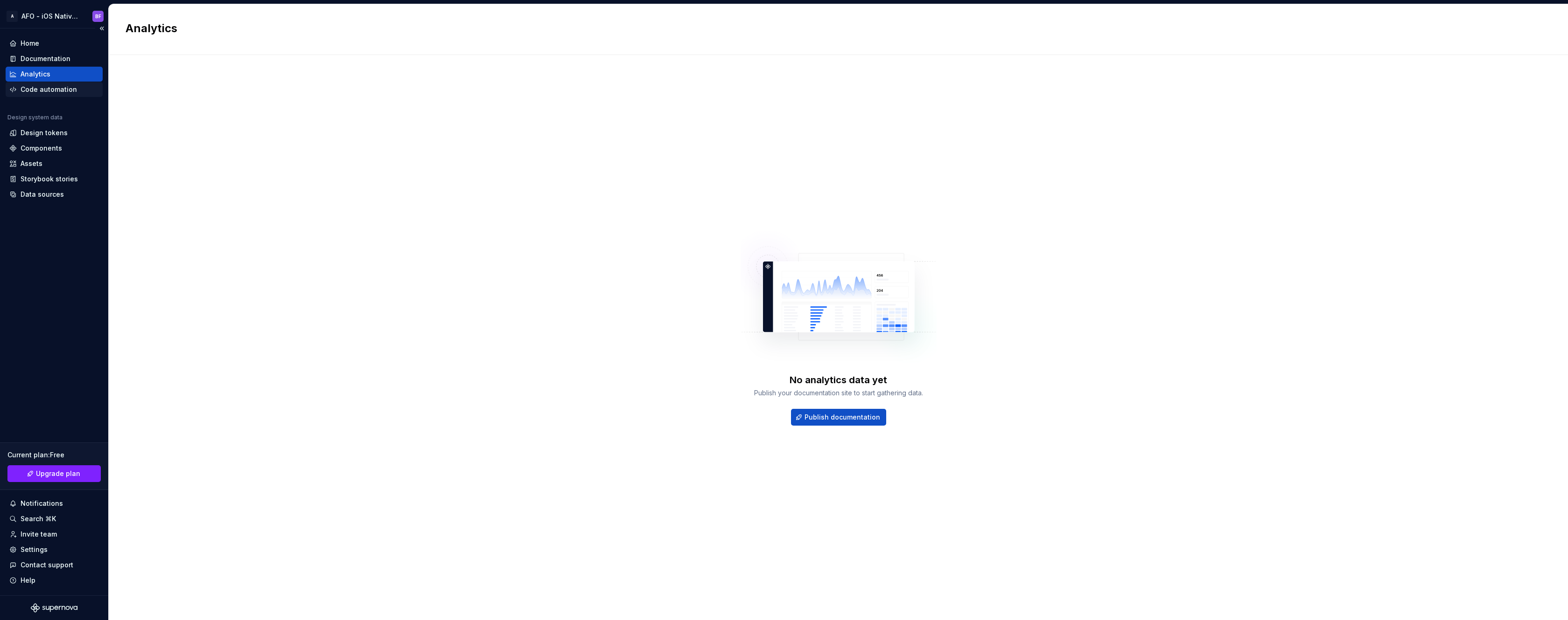
click at [44, 93] on div "Code automation" at bounding box center [49, 90] width 57 height 10
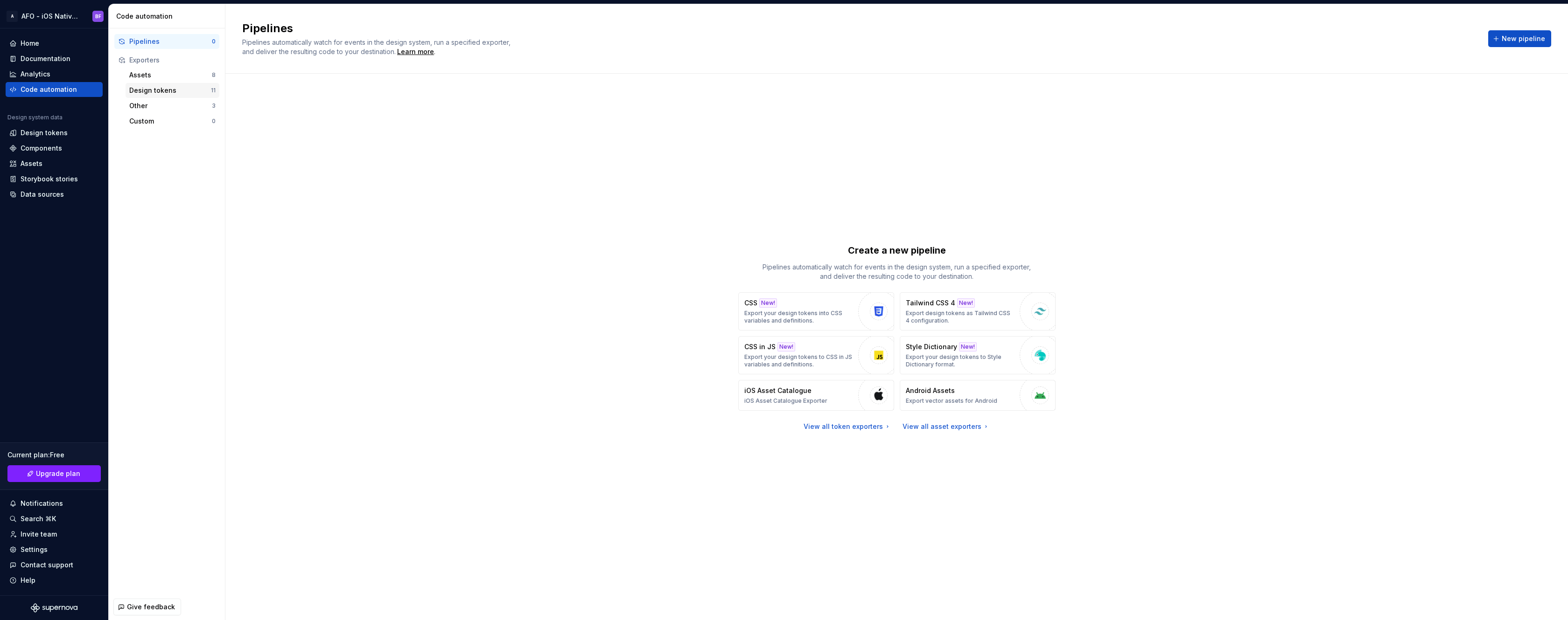
click at [178, 90] on div "Design tokens" at bounding box center [170, 90] width 82 height 10
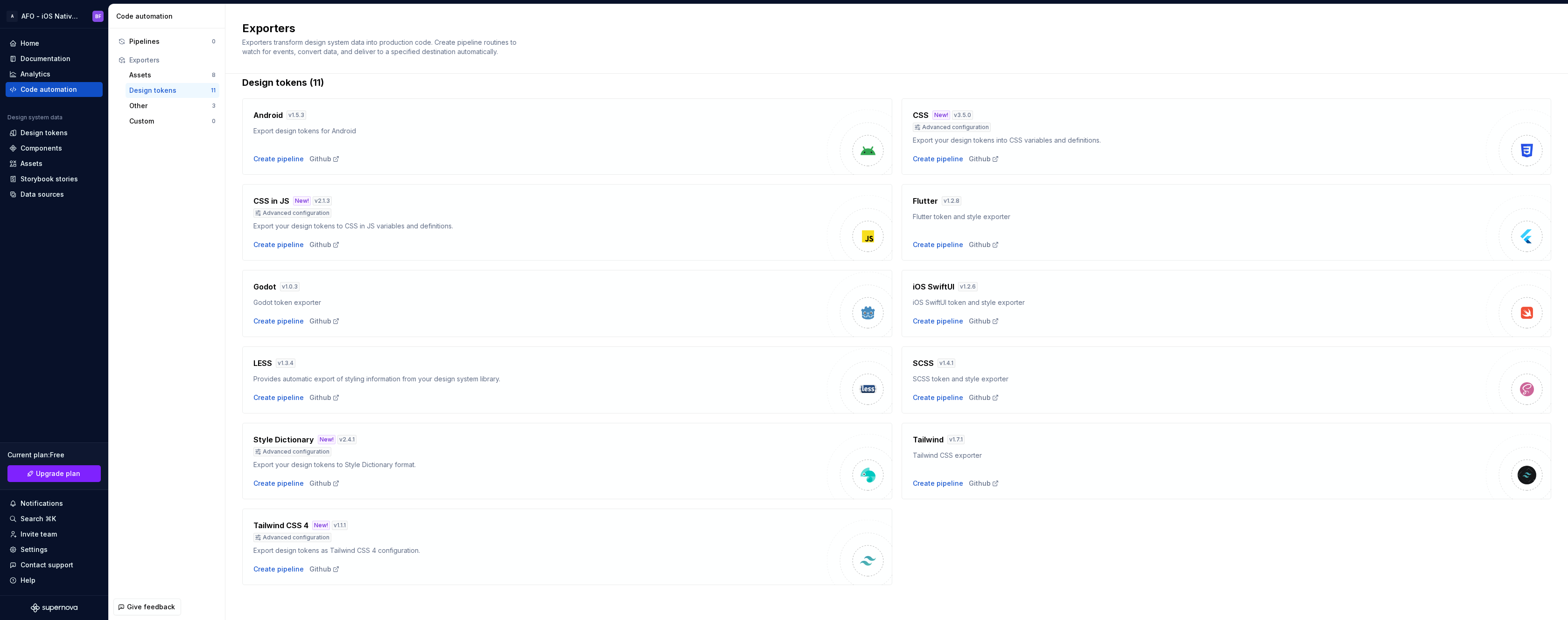
scroll to position [15, 0]
click at [935, 307] on div "iOS SwiftUI v 1.2.6 iOS SwiftUI token and style exporter Create pipeline Github" at bounding box center [1199, 303] width 573 height 45
click at [937, 324] on div "Create pipeline" at bounding box center [937, 321] width 50 height 10
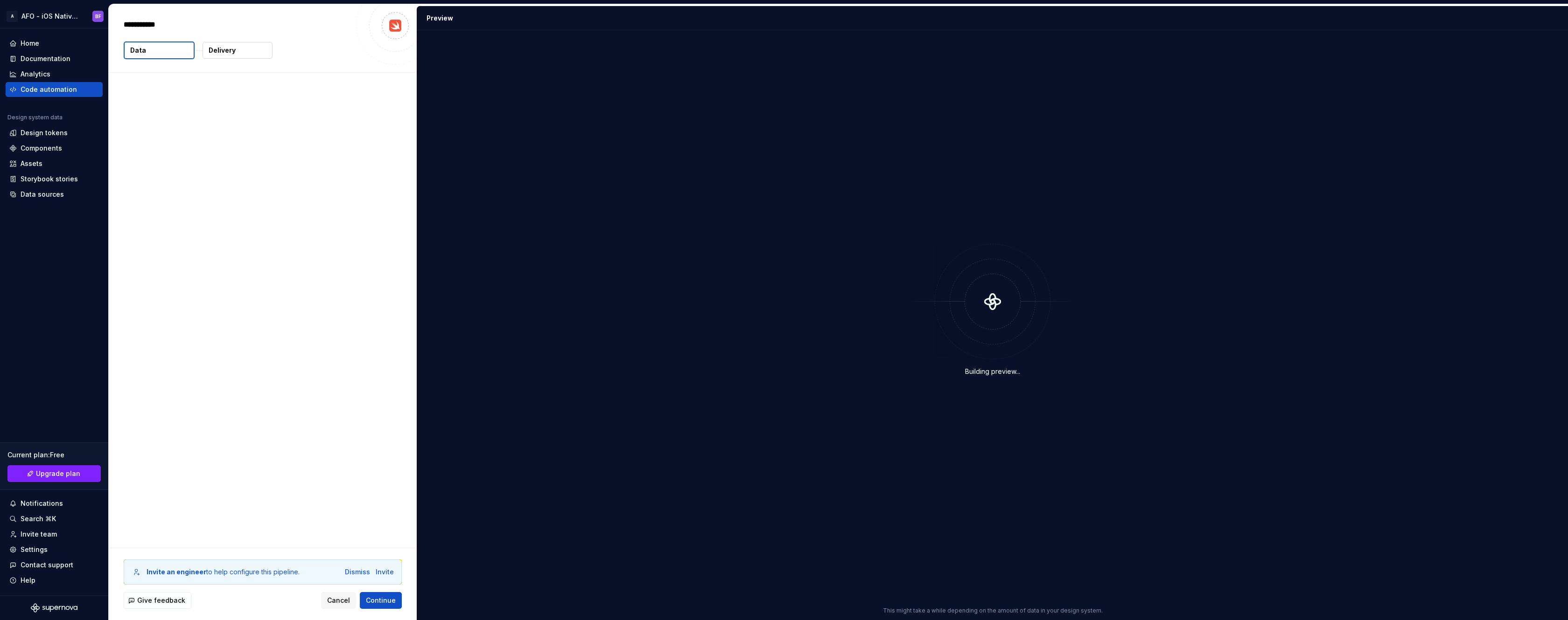
type textarea "*"
click at [146, 115] on p "0 tokens" at bounding box center [151, 119] width 28 height 10
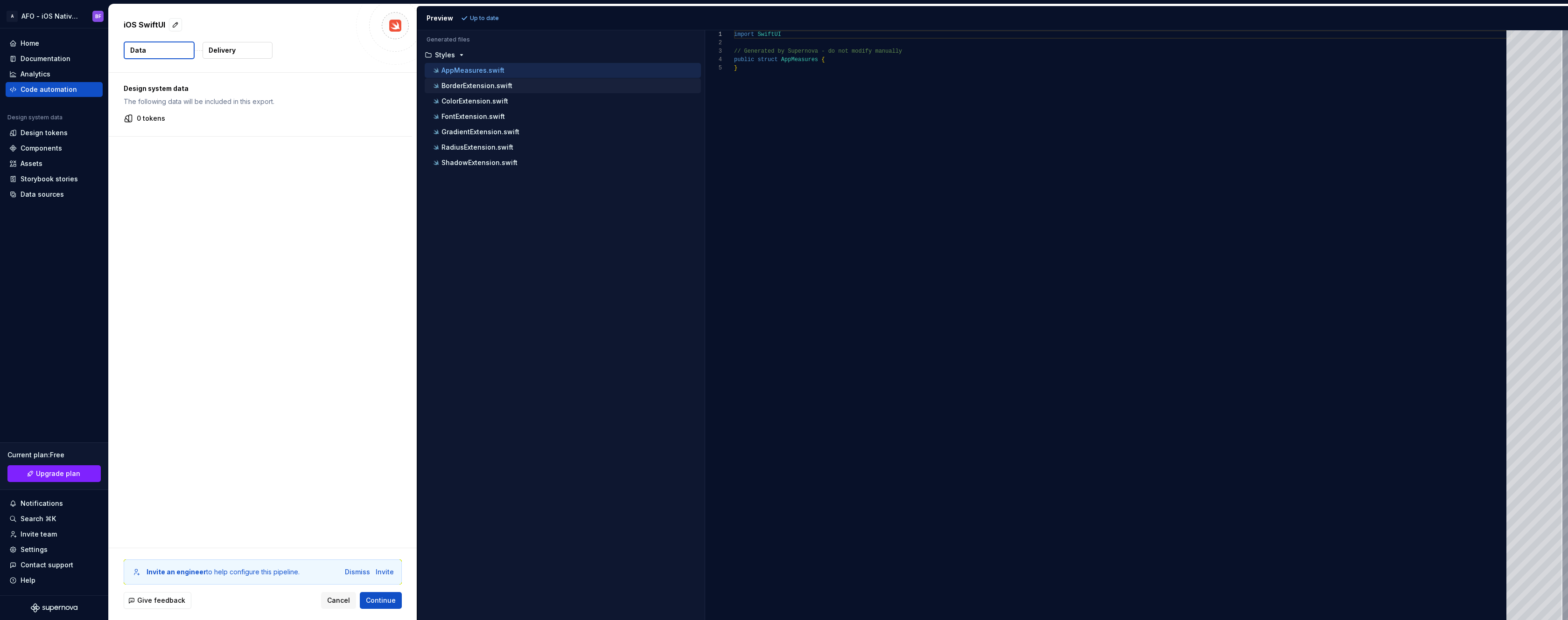
click at [499, 86] on p "BorderExtension.swift" at bounding box center [477, 86] width 71 height 8
click at [491, 100] on p "ColorExtension.swift" at bounding box center [475, 101] width 67 height 8
click at [499, 116] on p "FontExtension.swift" at bounding box center [473, 116] width 64 height 8
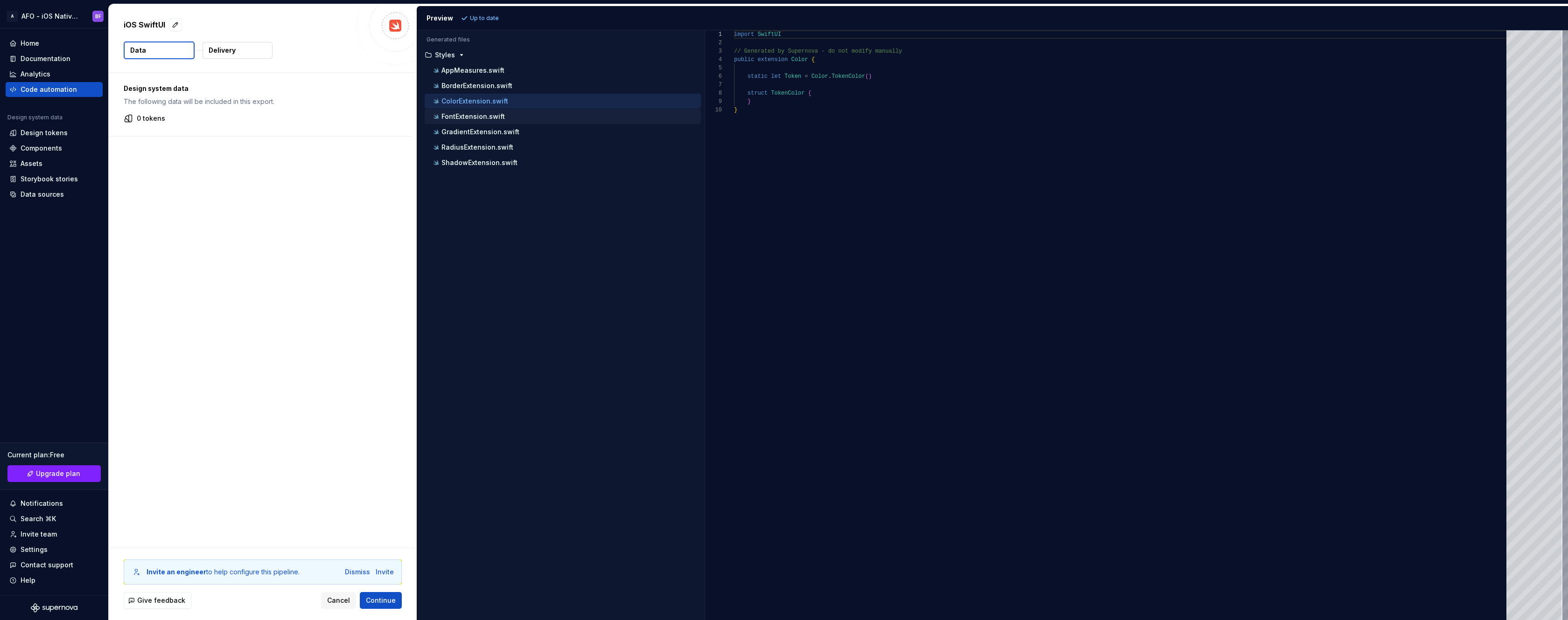
scroll to position [42, 0]
click at [500, 133] on p "GradientExtension.swift" at bounding box center [480, 132] width 78 height 8
click at [501, 151] on div "RadiusExtension.swift" at bounding box center [566, 148] width 269 height 10
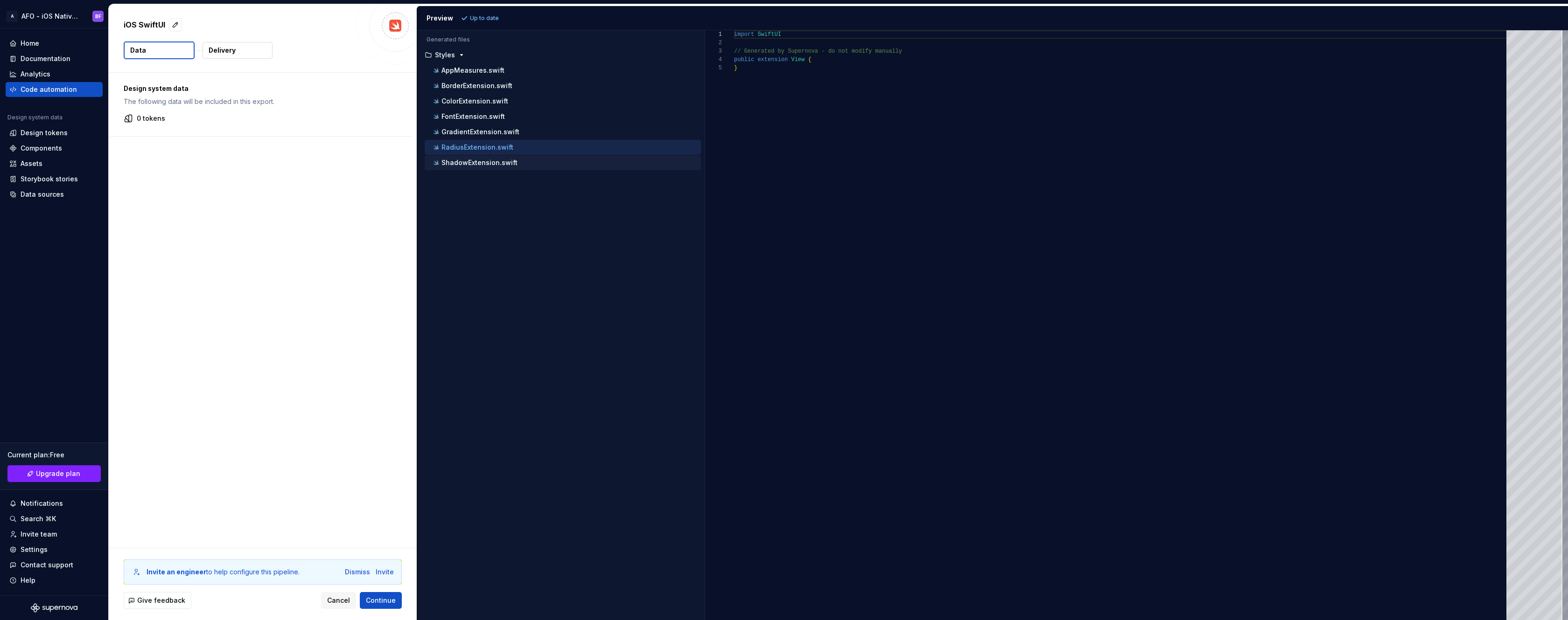
click at [501, 164] on p "ShadowExtension.swift" at bounding box center [479, 162] width 76 height 8
type textarea "**********"
click at [812, 60] on div "import SwiftUI // Generated by Supernova - do not modify manually public extens…" at bounding box center [1123, 325] width 778 height 590
click at [46, 58] on div "Documentation" at bounding box center [46, 59] width 50 height 10
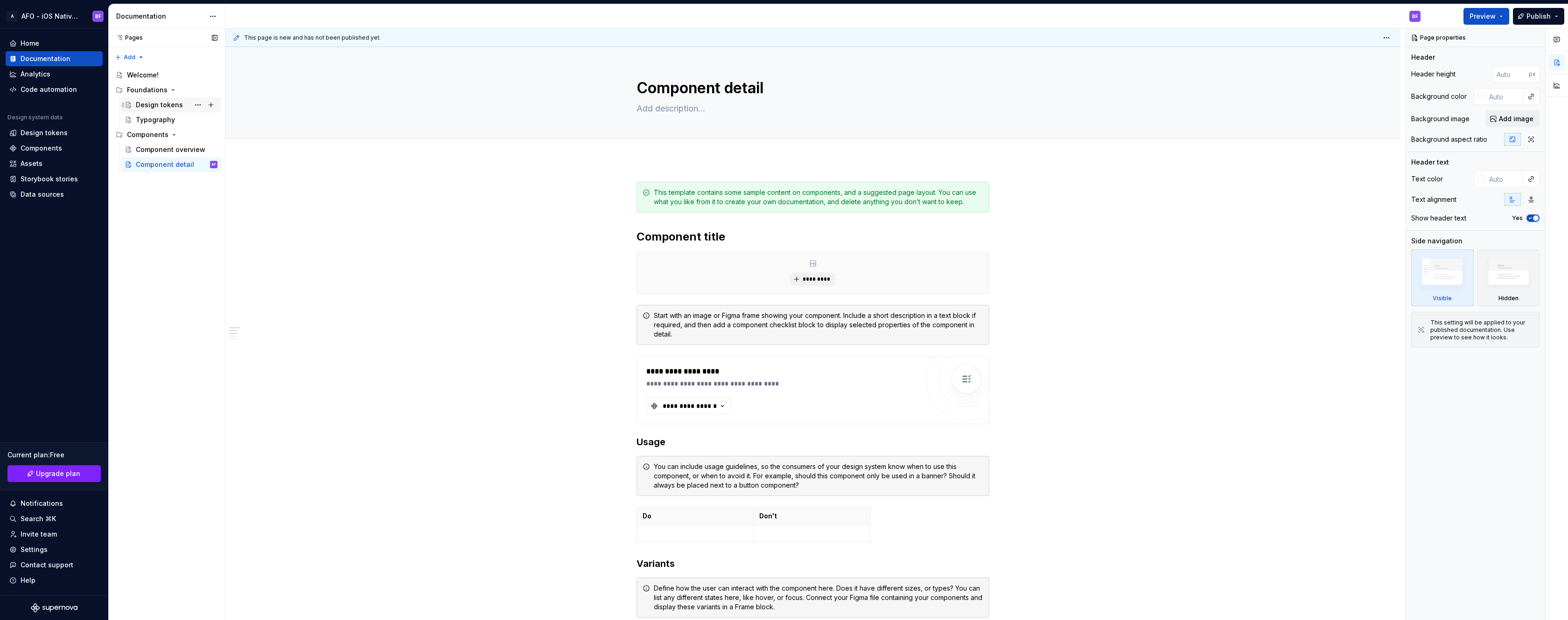
click at [187, 107] on div "Design tokens" at bounding box center [177, 105] width 82 height 13
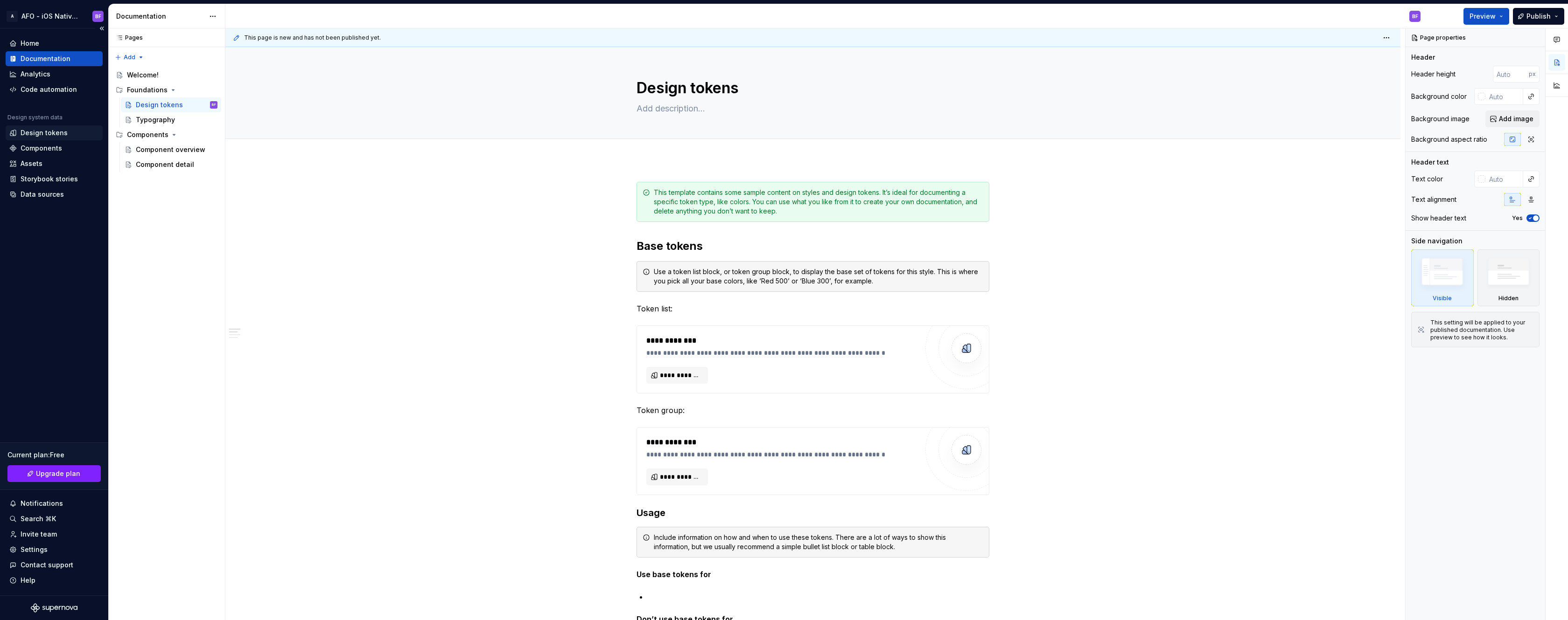
type textarea "*"
click at [33, 134] on div "Design tokens" at bounding box center [44, 133] width 47 height 10
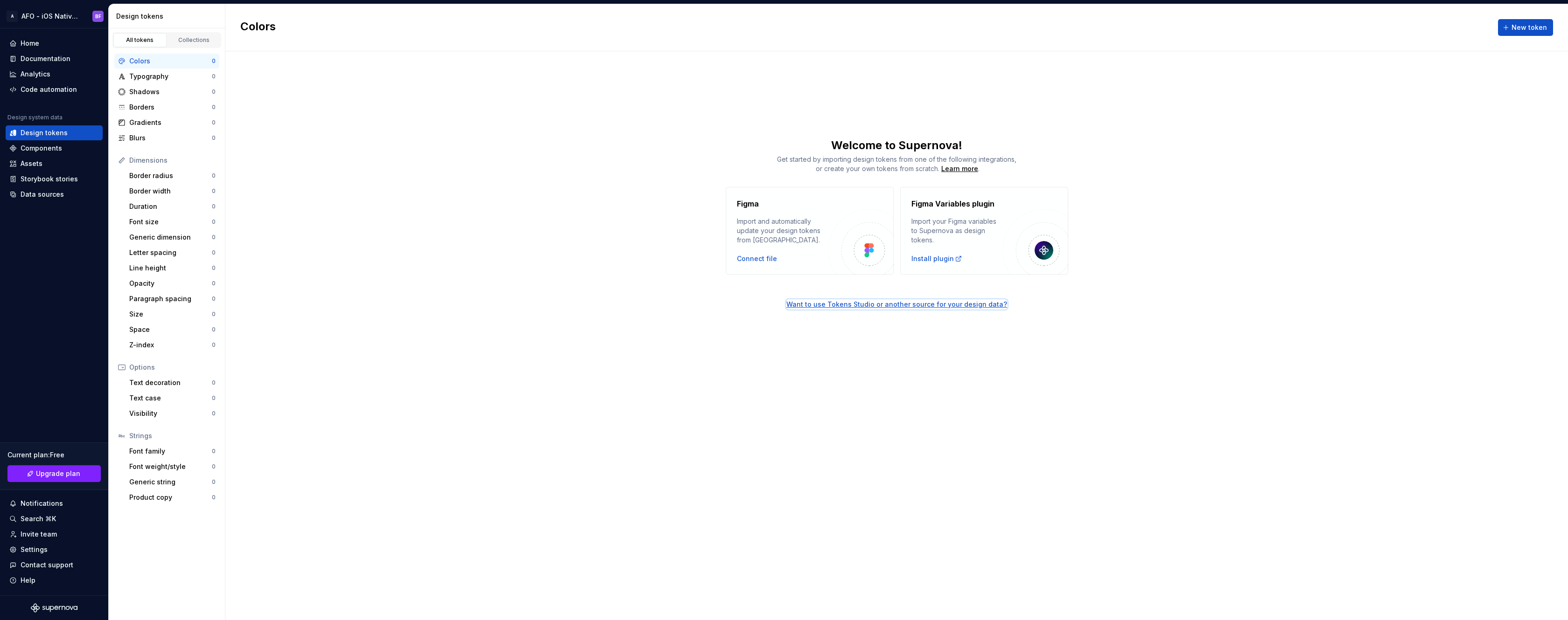
click at [933, 308] on div "Want to use Tokens Studio or another source for your design data?" at bounding box center [896, 304] width 220 height 10
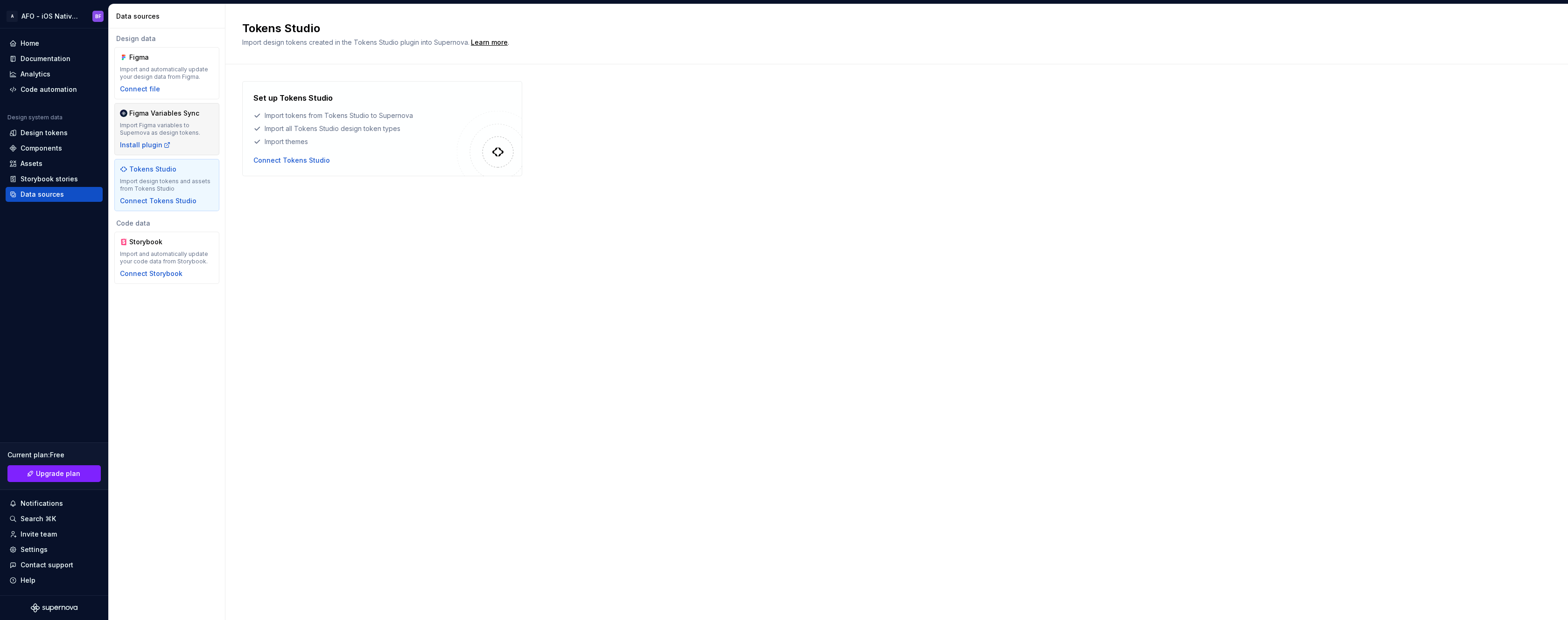
click at [198, 123] on div "Import Figma variables to Supernova as design tokens." at bounding box center [167, 129] width 94 height 15
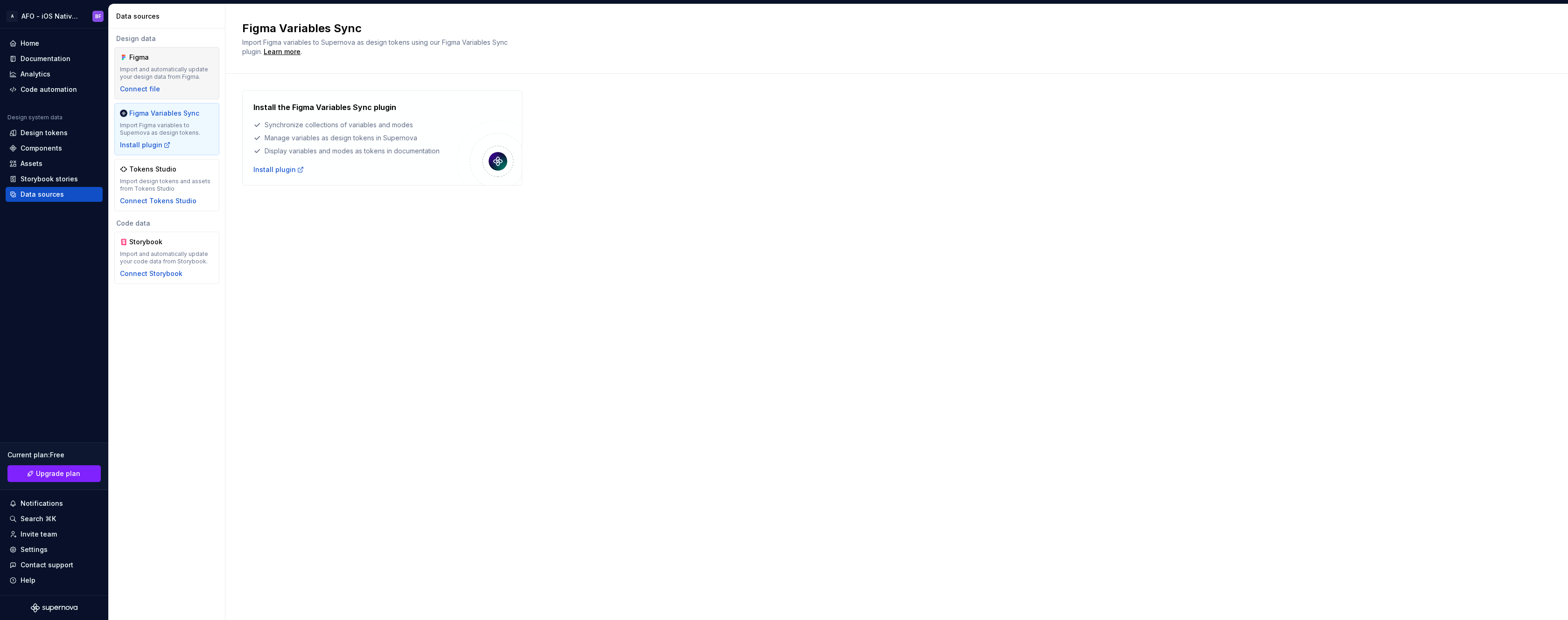
click at [180, 70] on div "Import and automatically update your design data from Figma." at bounding box center [167, 73] width 94 height 15
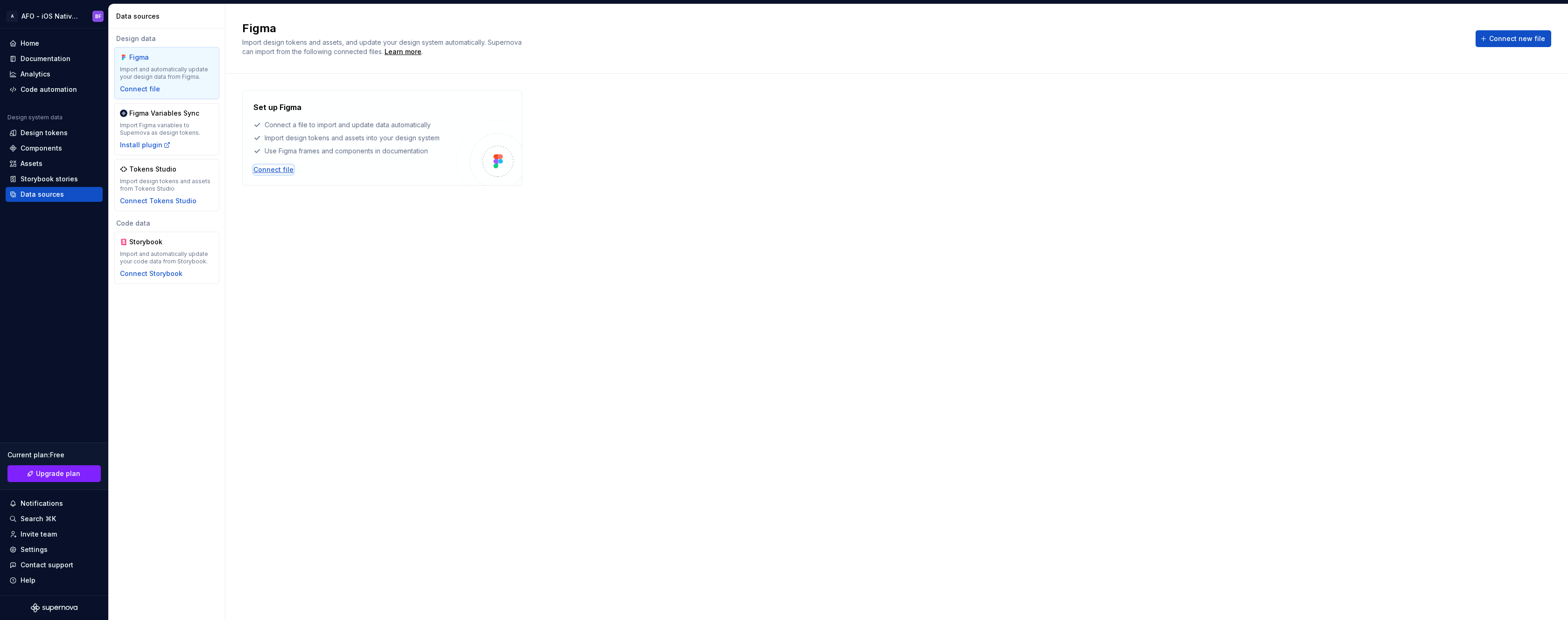
click at [276, 168] on div "Connect file" at bounding box center [274, 170] width 40 height 10
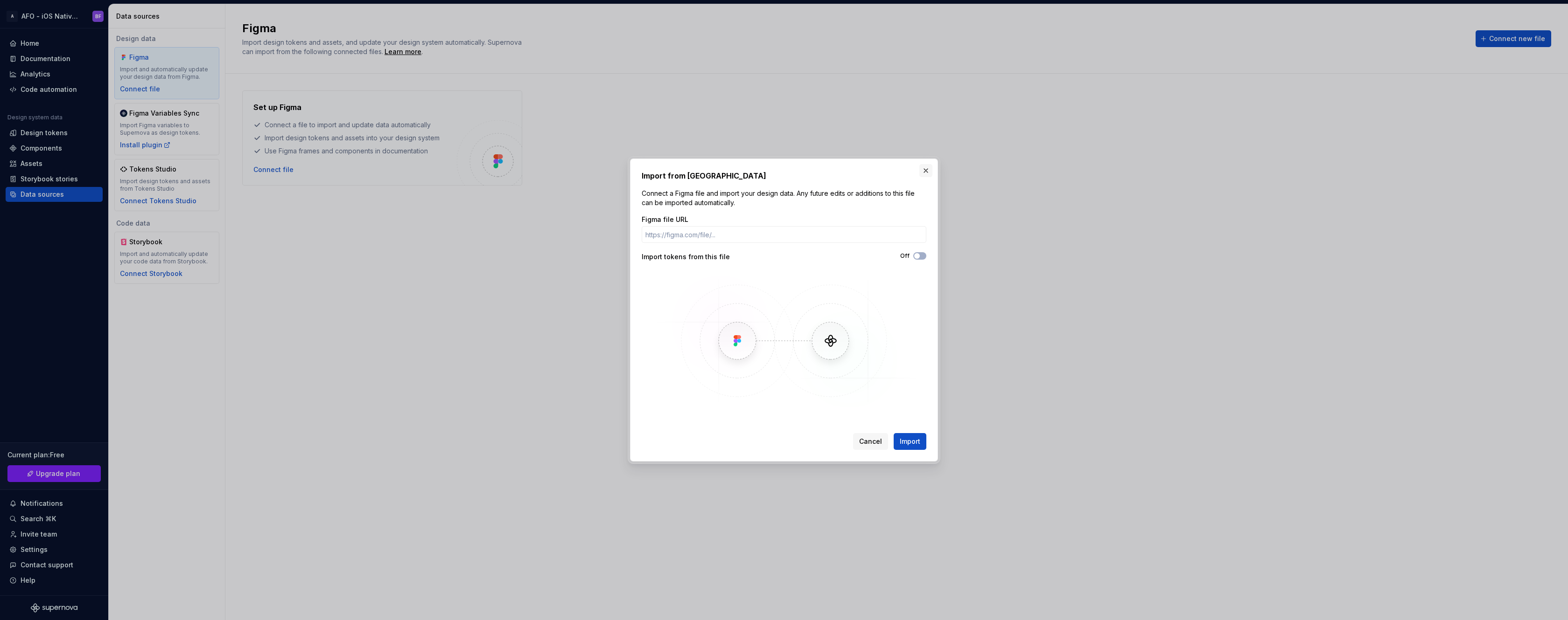
click at [930, 168] on button "button" at bounding box center [926, 171] width 13 height 13
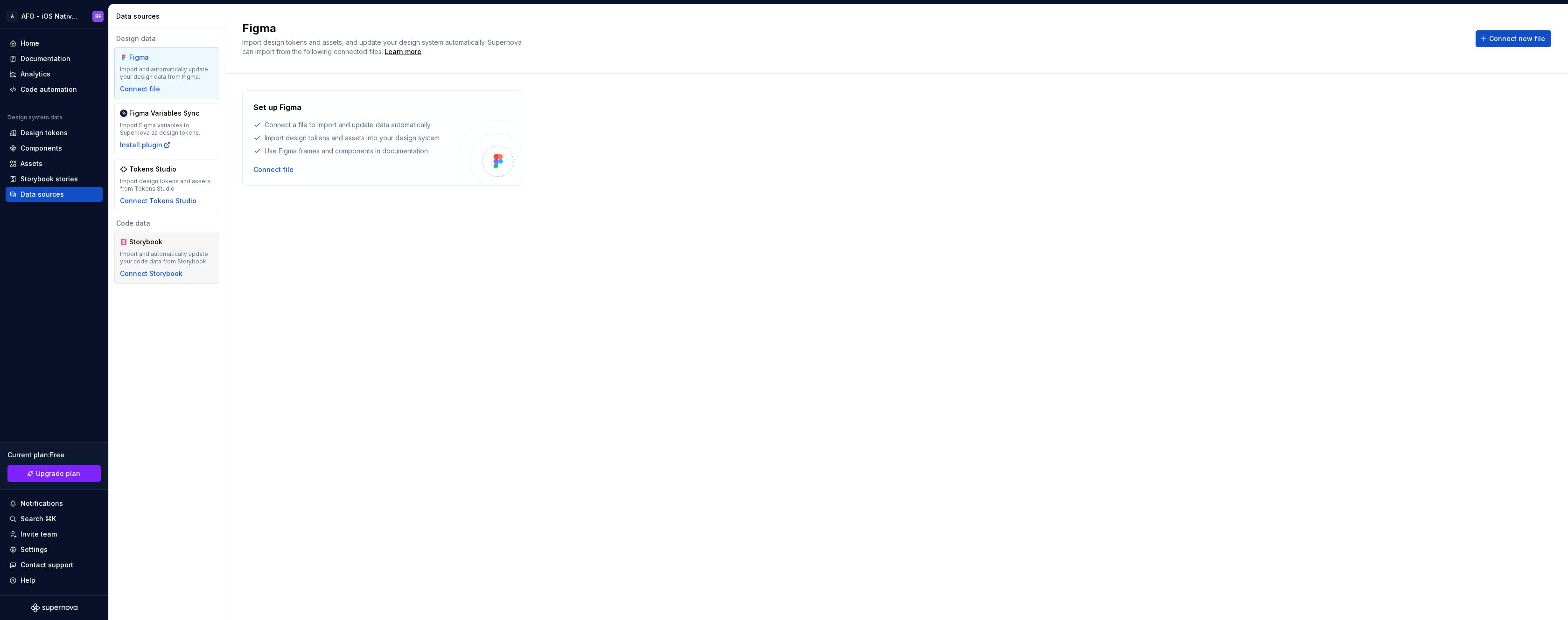
click at [155, 257] on div "Import and automatically update your code data from Storybook." at bounding box center [167, 258] width 94 height 15
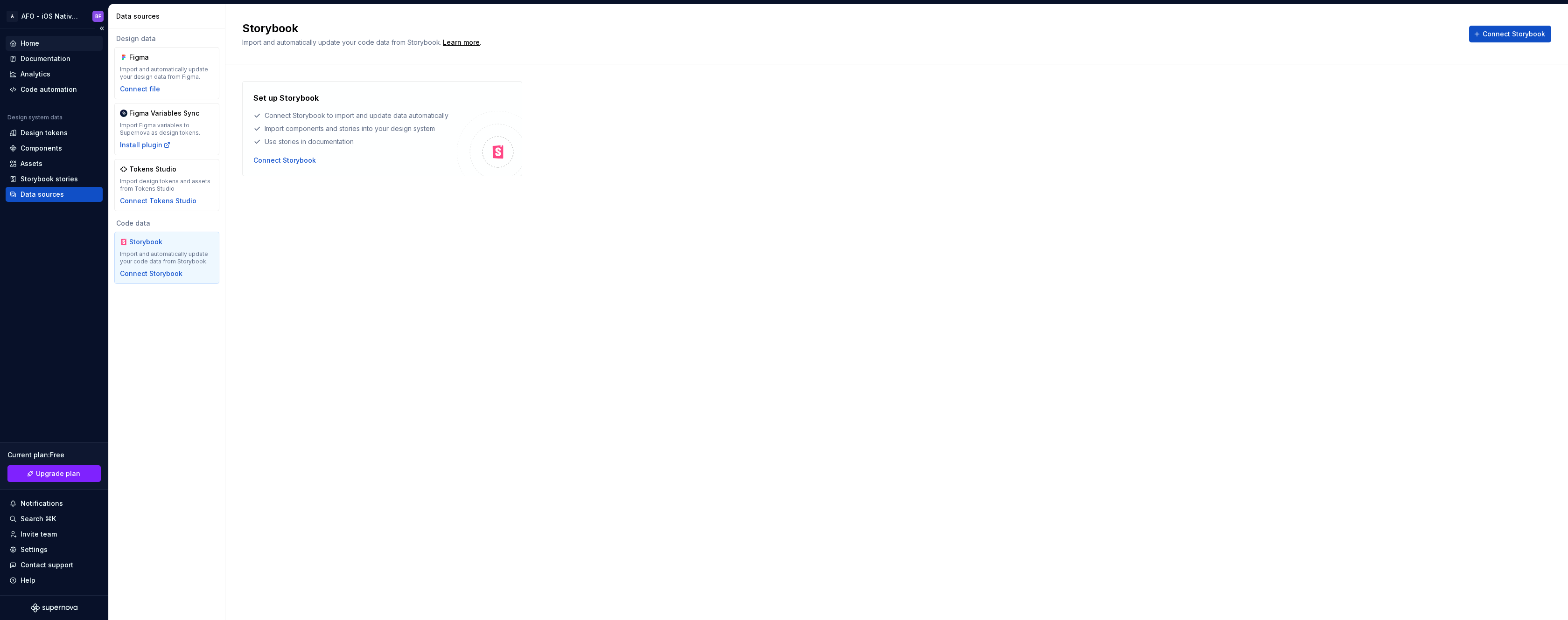
click at [38, 47] on div "Home" at bounding box center [30, 43] width 19 height 10
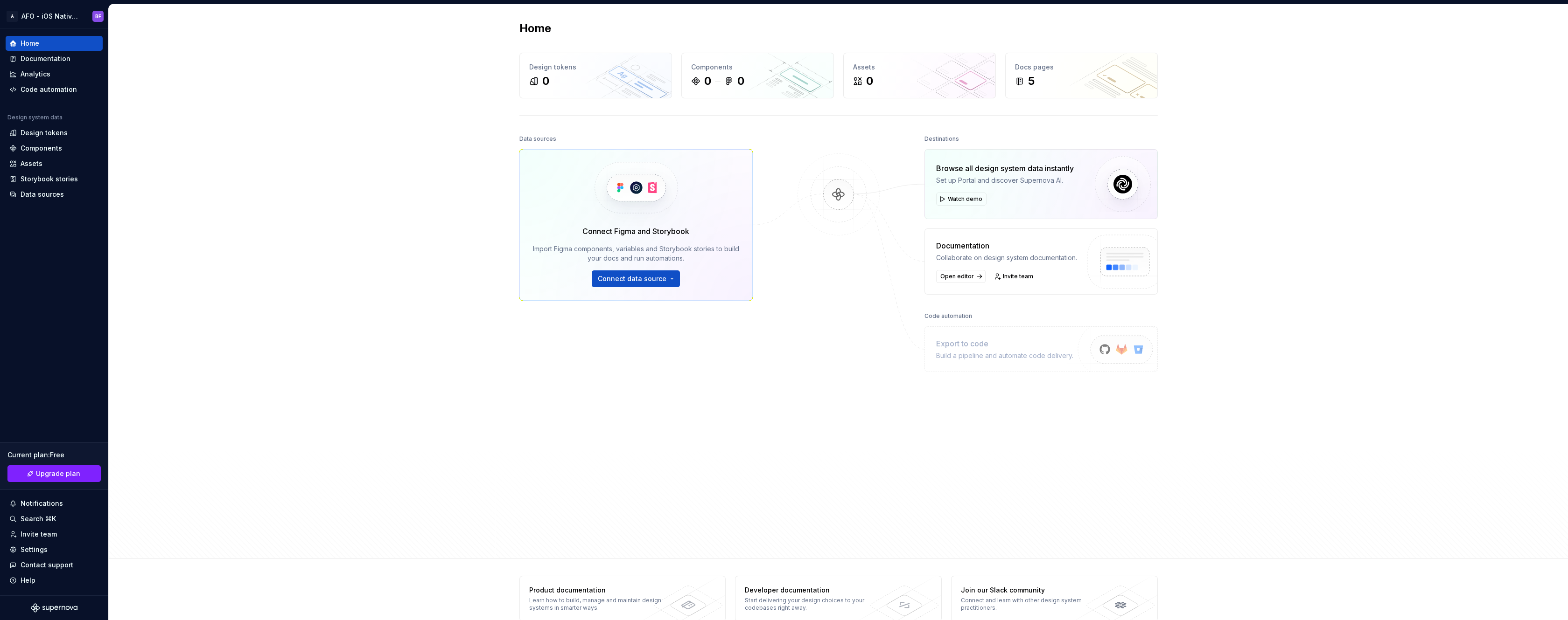
scroll to position [18, 0]
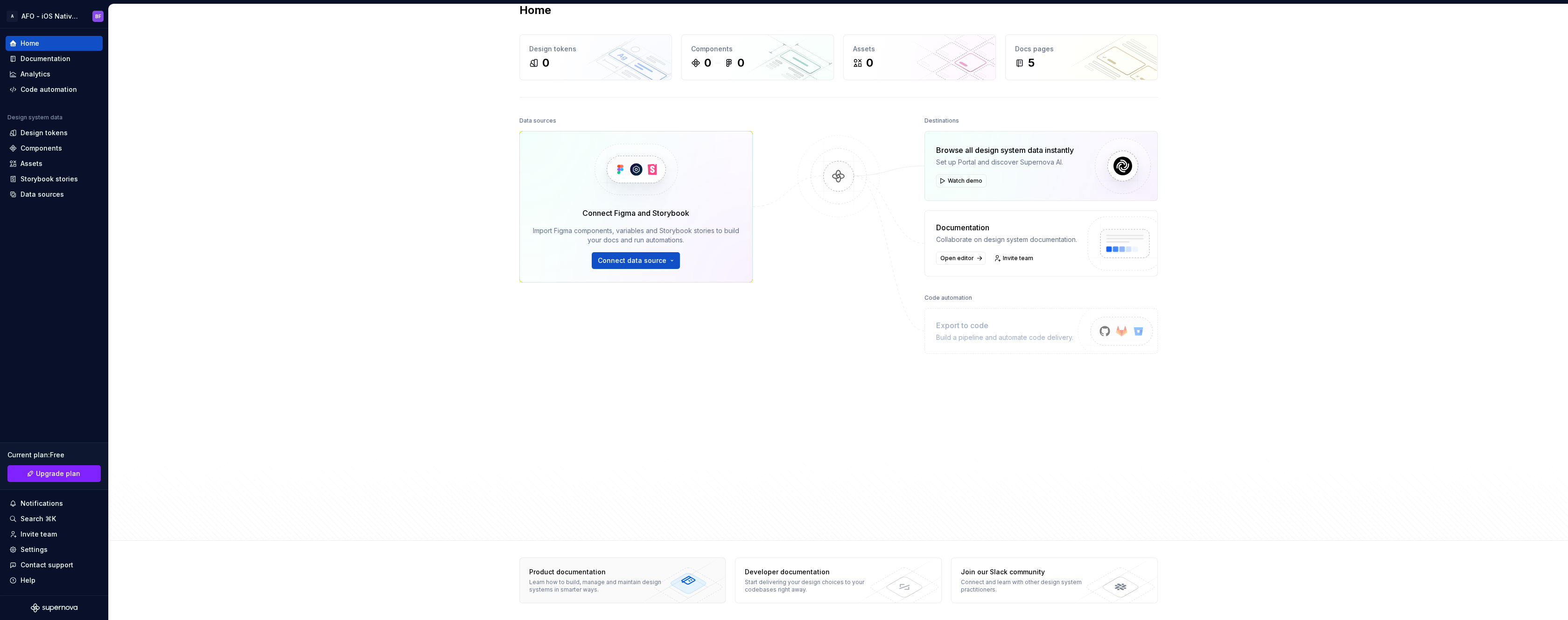
click at [646, 590] on div "Learn how to build, manage and maintain design systems in smarter ways." at bounding box center [597, 586] width 136 height 15
